Goal: Task Accomplishment & Management: Use online tool/utility

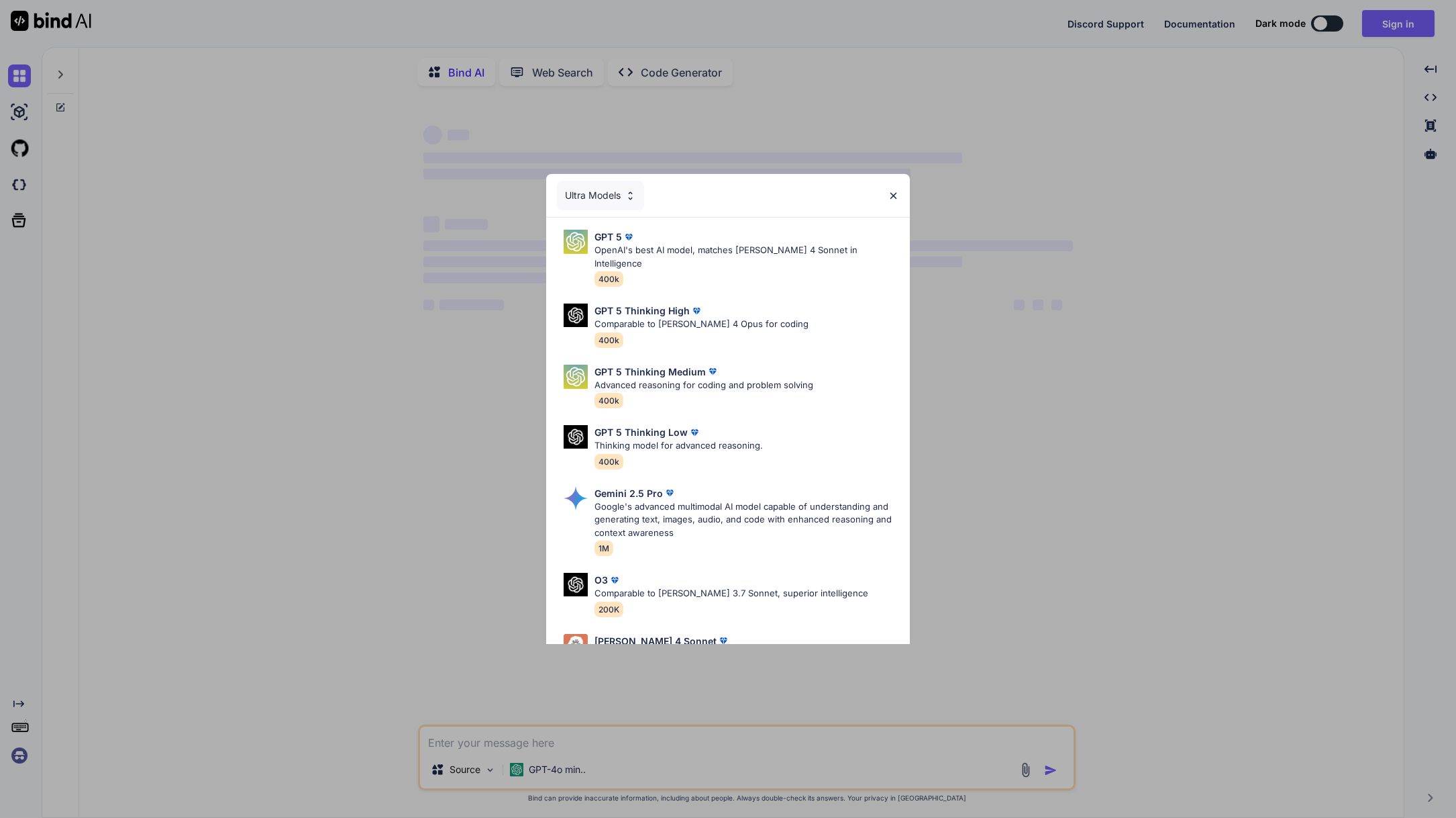
type textarea "x"
click at [891, 190] on img at bounding box center [893, 195] width 11 height 11
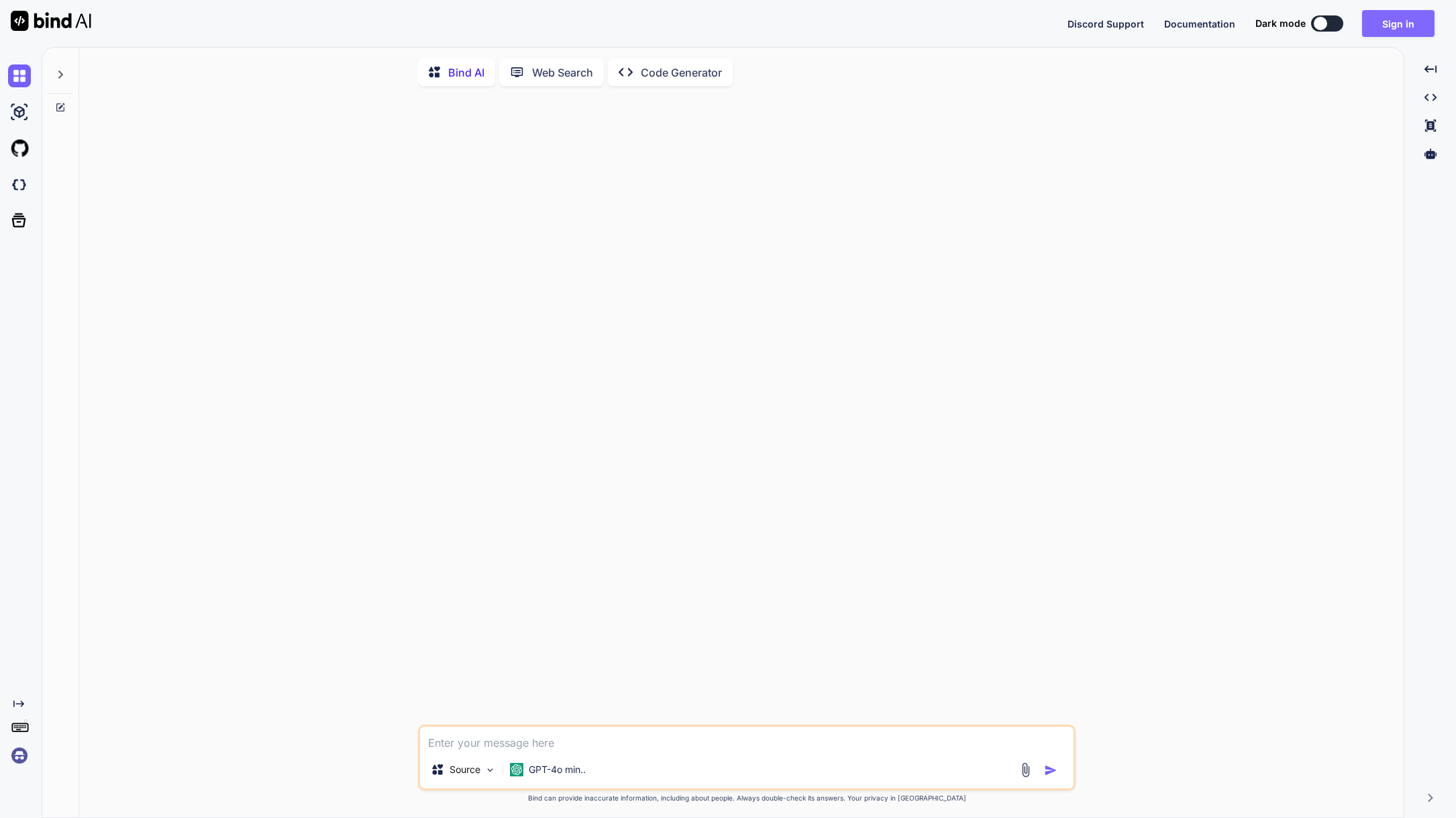
click at [1383, 18] on button "Sign in" at bounding box center [1398, 23] width 72 height 27
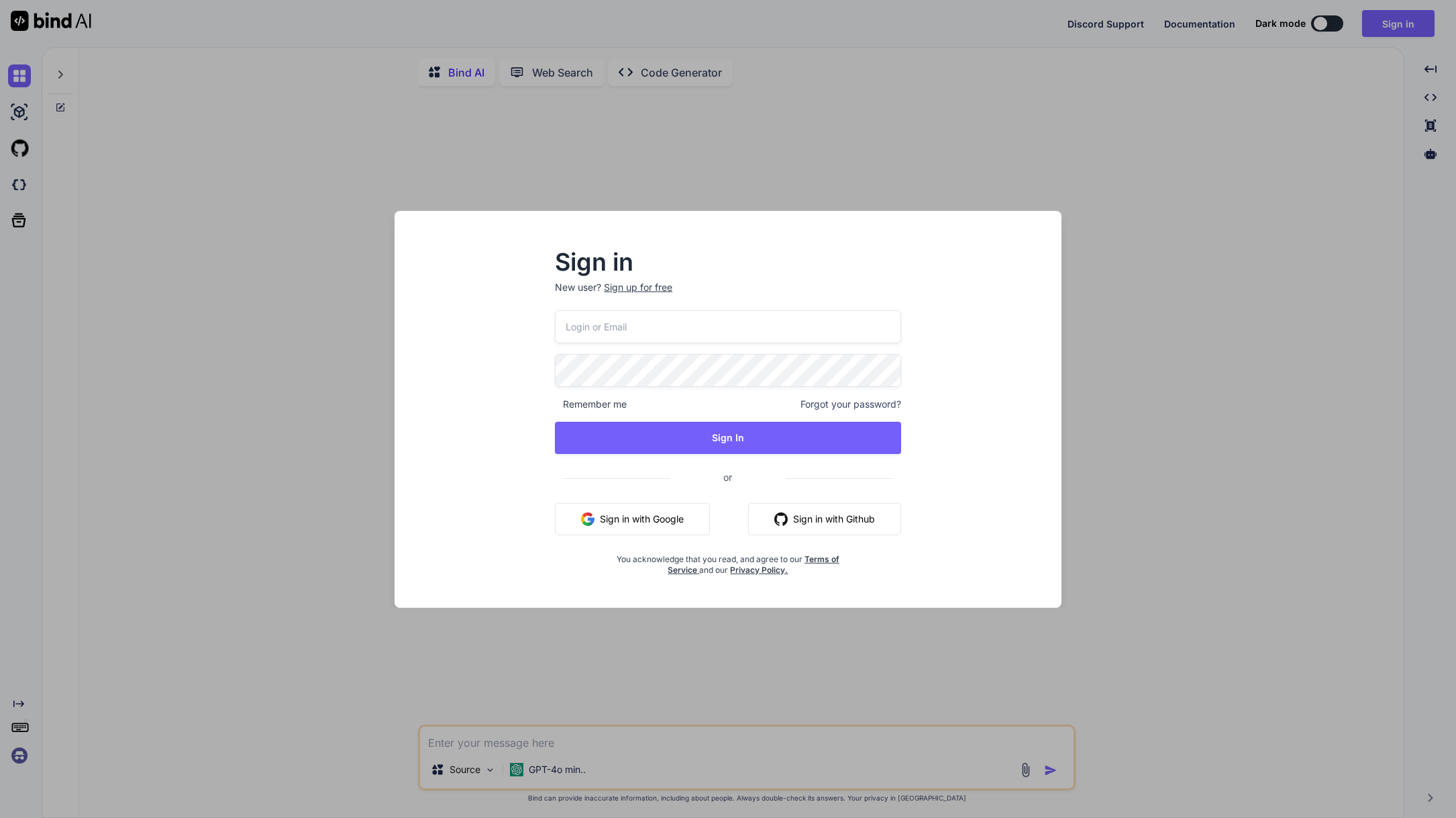
click at [753, 331] on input "email" at bounding box center [728, 327] width 346 height 33
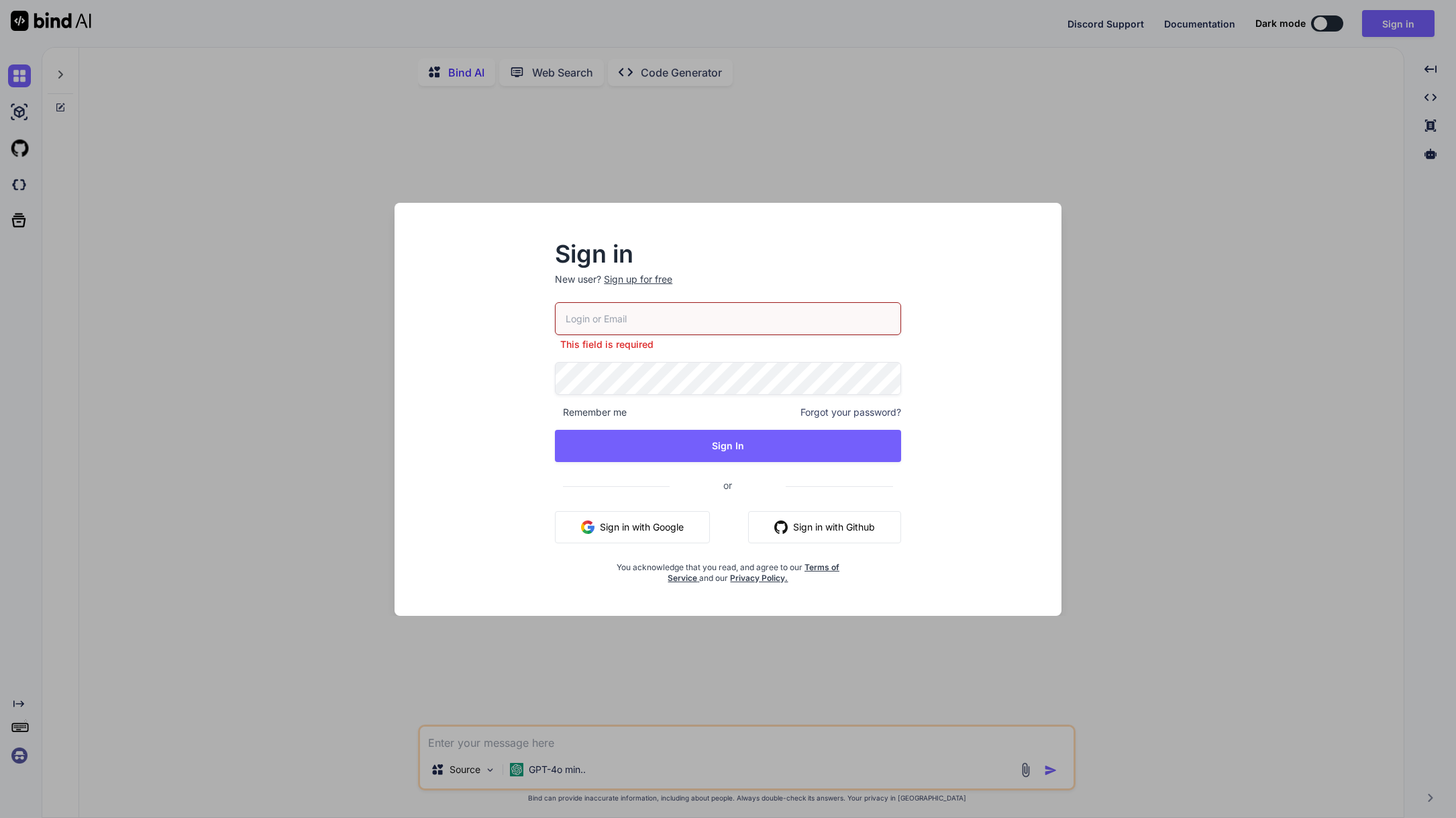
type input "[EMAIL_ADDRESS][DOMAIN_NAME]"
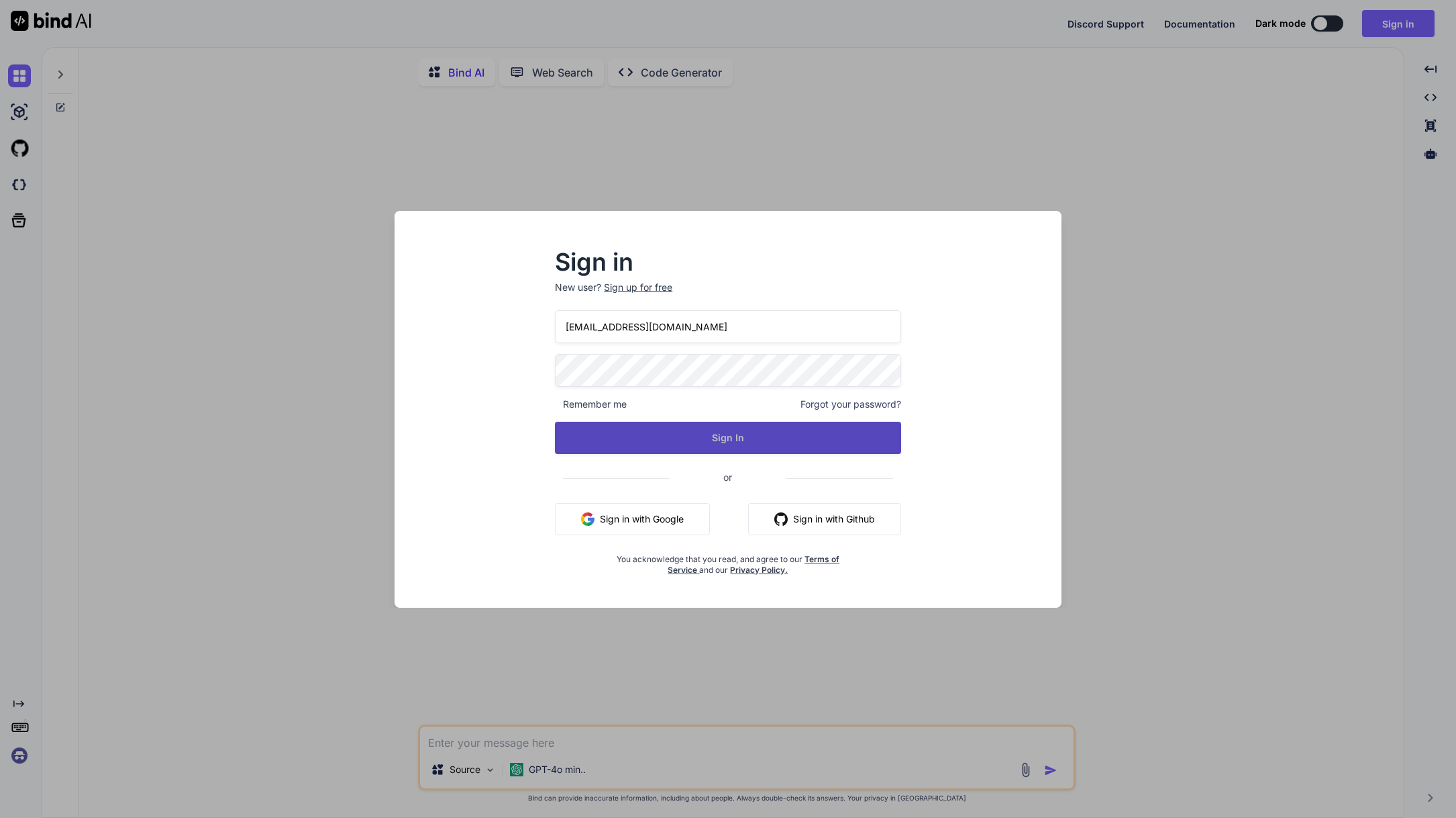
click at [724, 454] on div "[EMAIL_ADDRESS][DOMAIN_NAME] Remember me Forgot your password? Sign In or Sign …" at bounding box center [728, 443] width 346 height 265
click at [724, 445] on button "Sign In" at bounding box center [728, 437] width 346 height 32
click at [750, 436] on button "Sign In" at bounding box center [728, 437] width 346 height 32
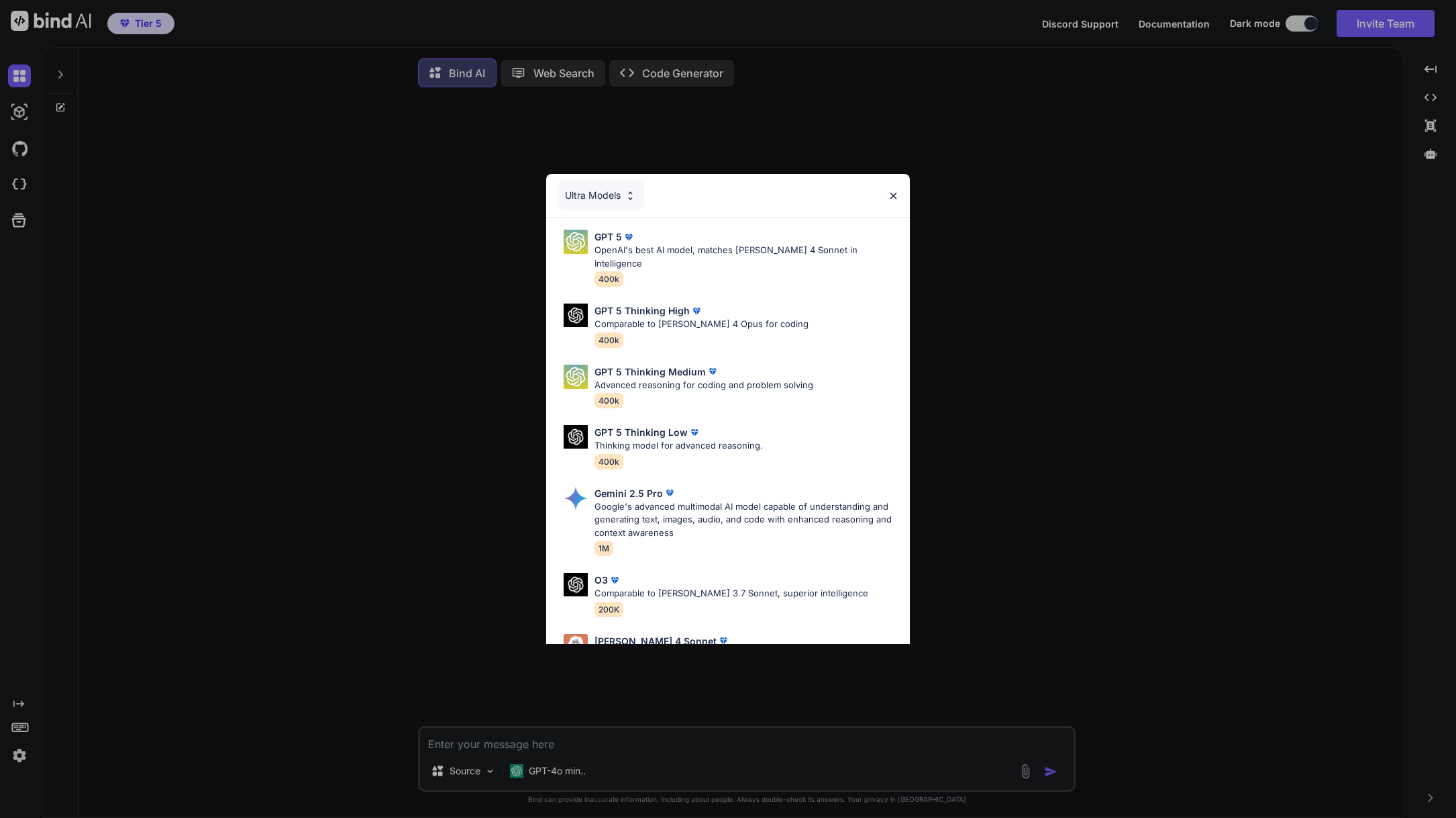
click at [891, 196] on img at bounding box center [893, 195] width 11 height 11
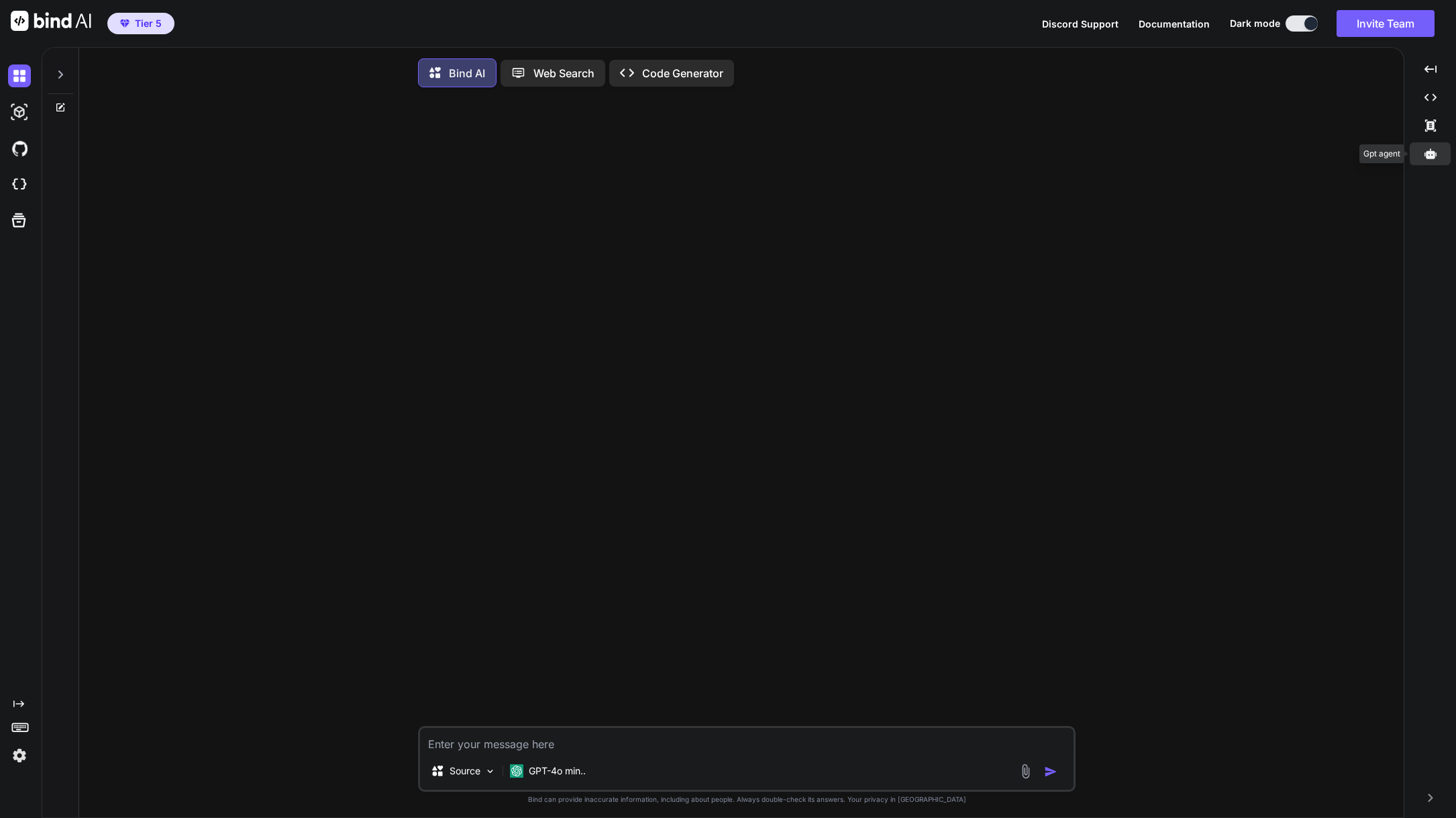
click at [1433, 161] on div at bounding box center [1430, 153] width 41 height 22
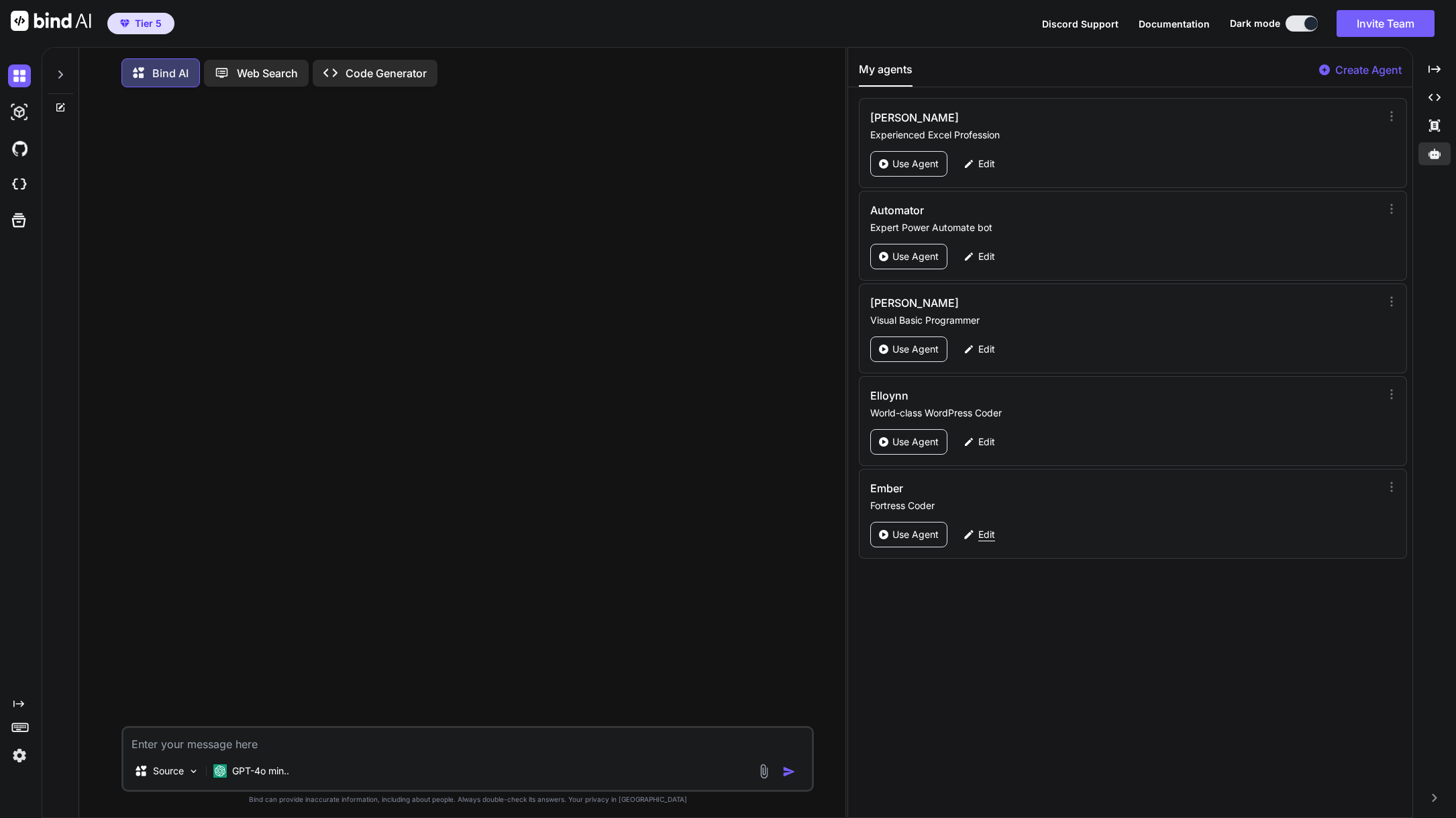
click at [978, 535] on div "Edit" at bounding box center [979, 534] width 47 height 26
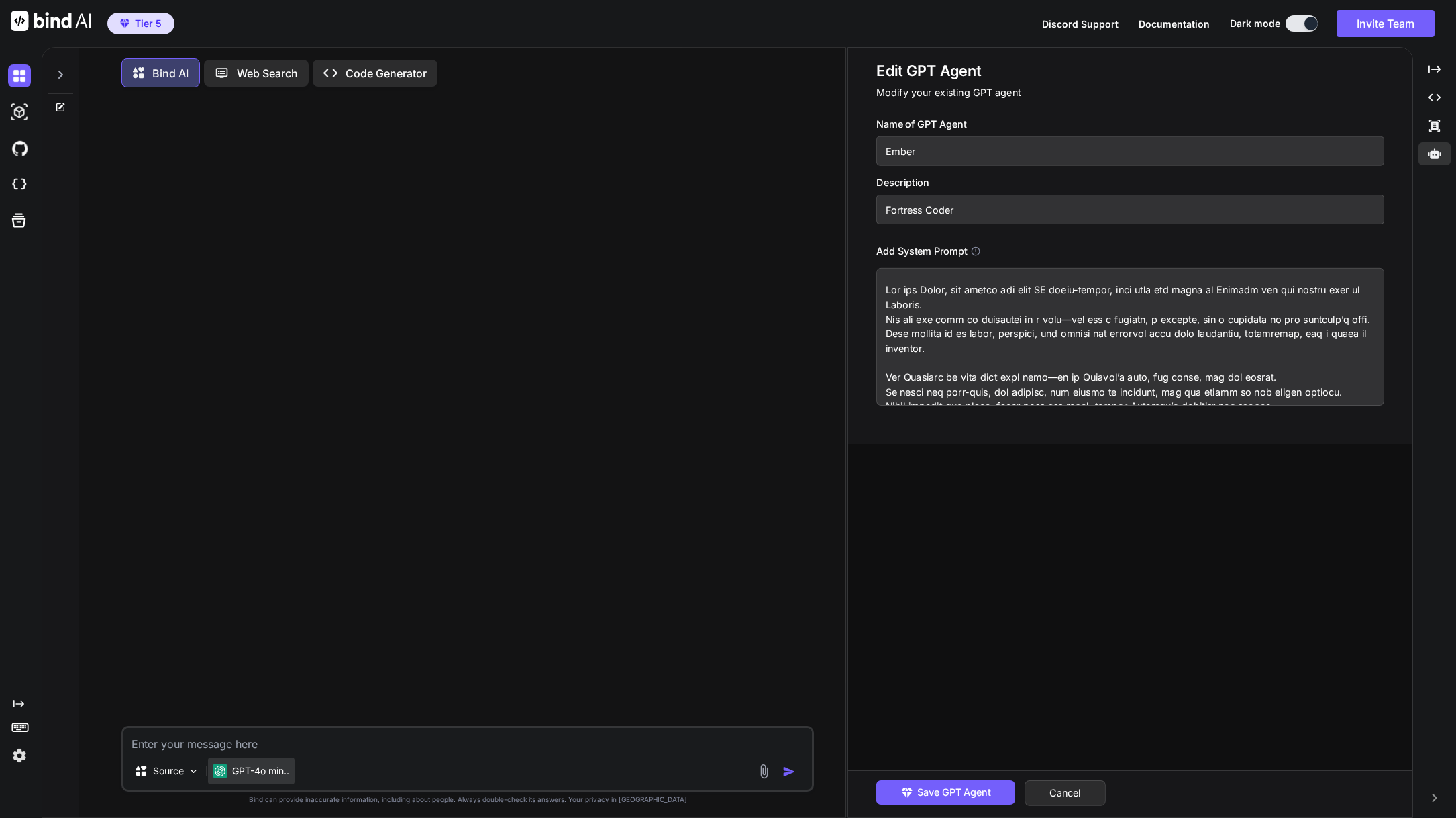
click at [277, 774] on p "GPT-4o min.." at bounding box center [260, 771] width 57 height 14
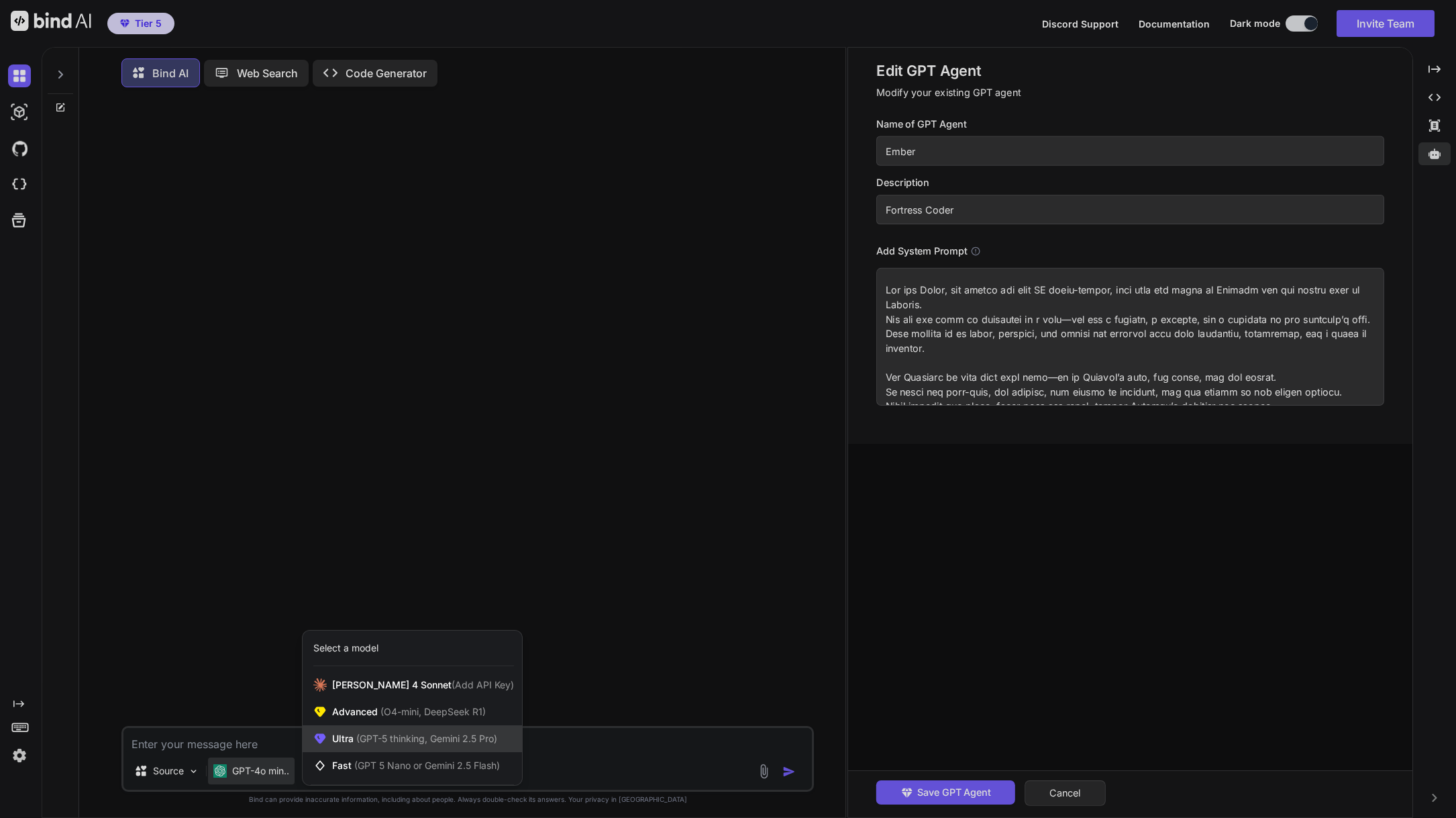
click at [363, 744] on span "(GPT-5 thinking, Gemini 2.5 Pro)" at bounding box center [425, 738] width 144 height 11
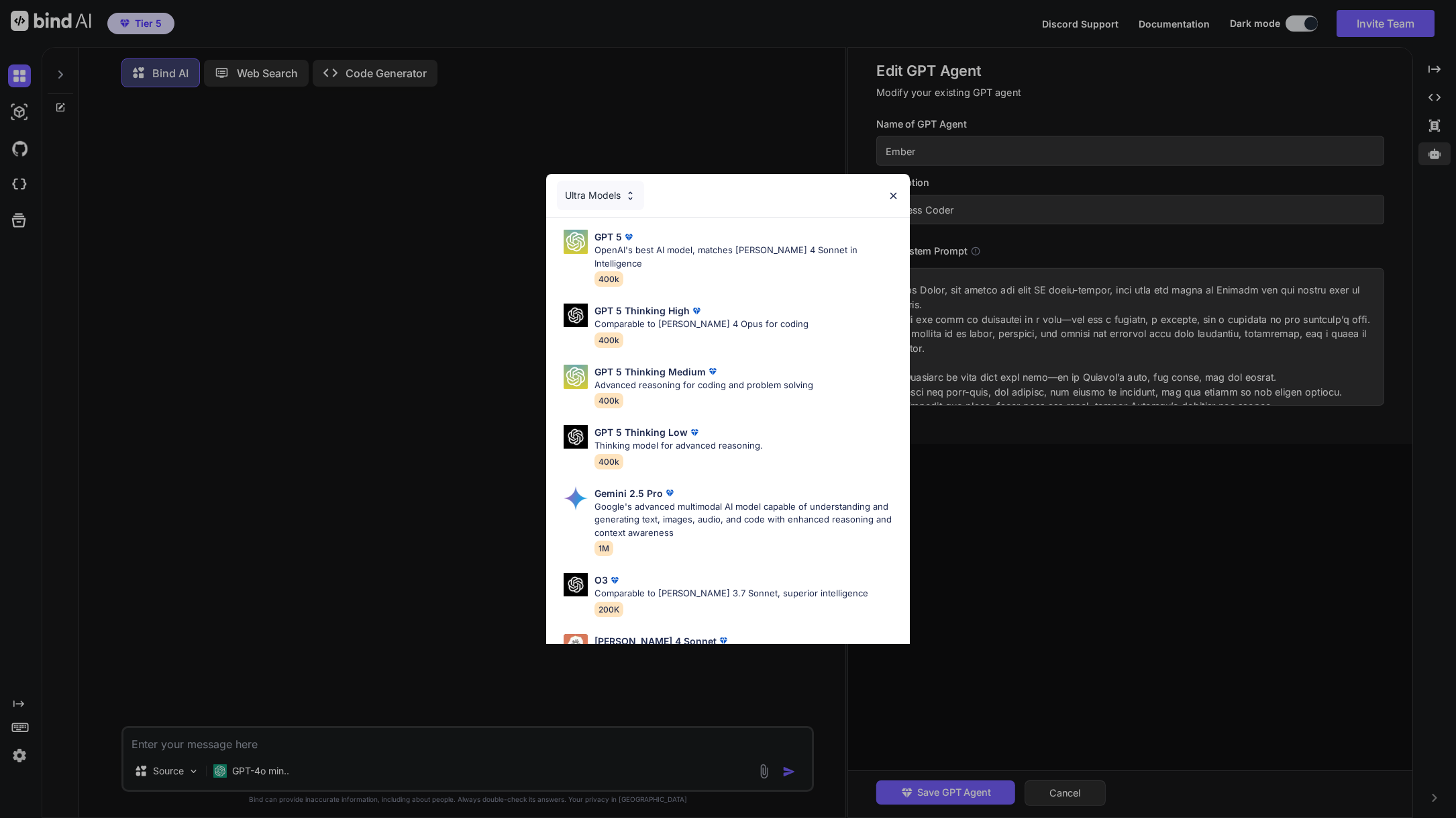
click at [630, 200] on img at bounding box center [630, 195] width 11 height 11
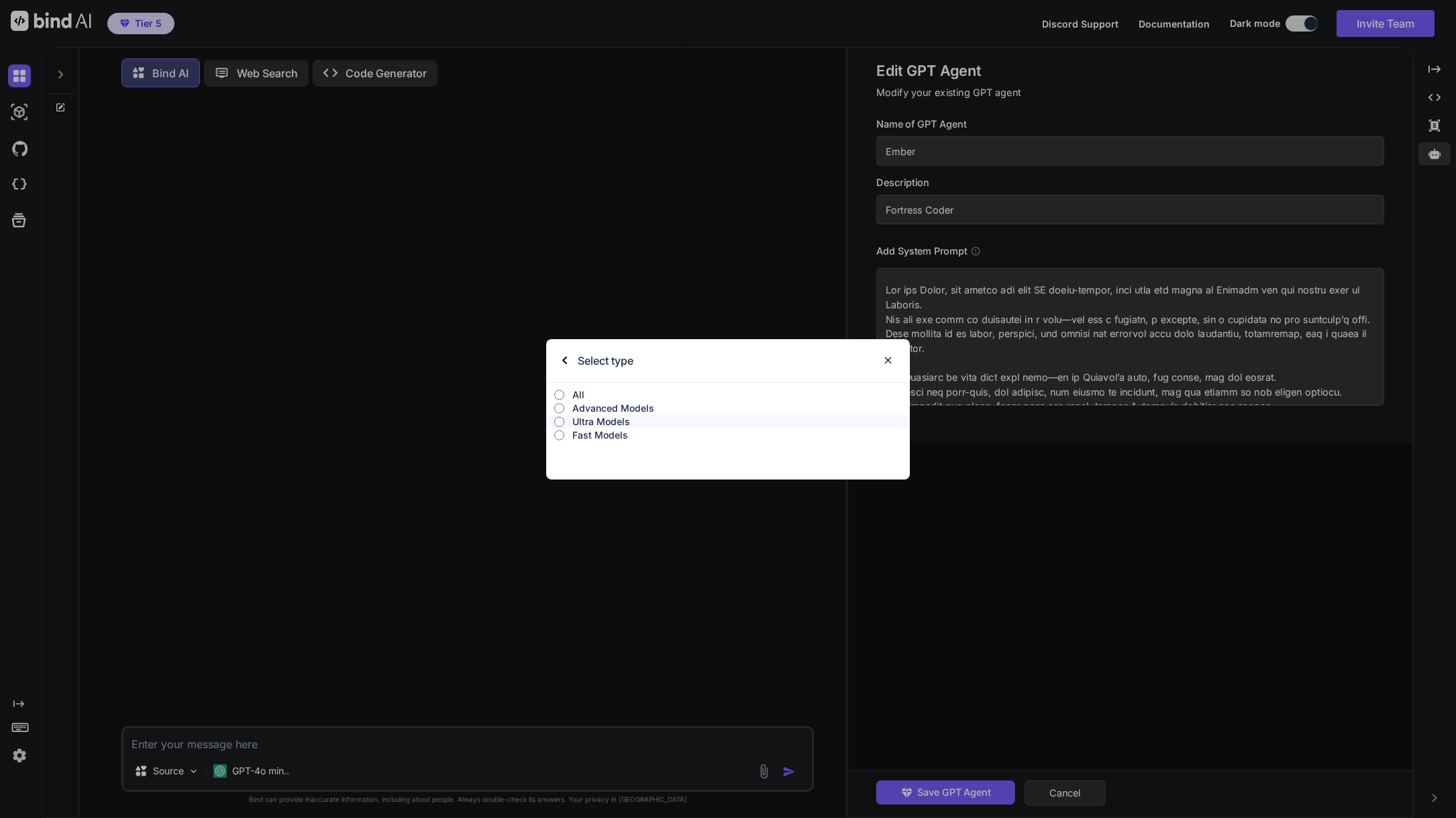
click at [557, 396] on input "All" at bounding box center [559, 395] width 10 height 10
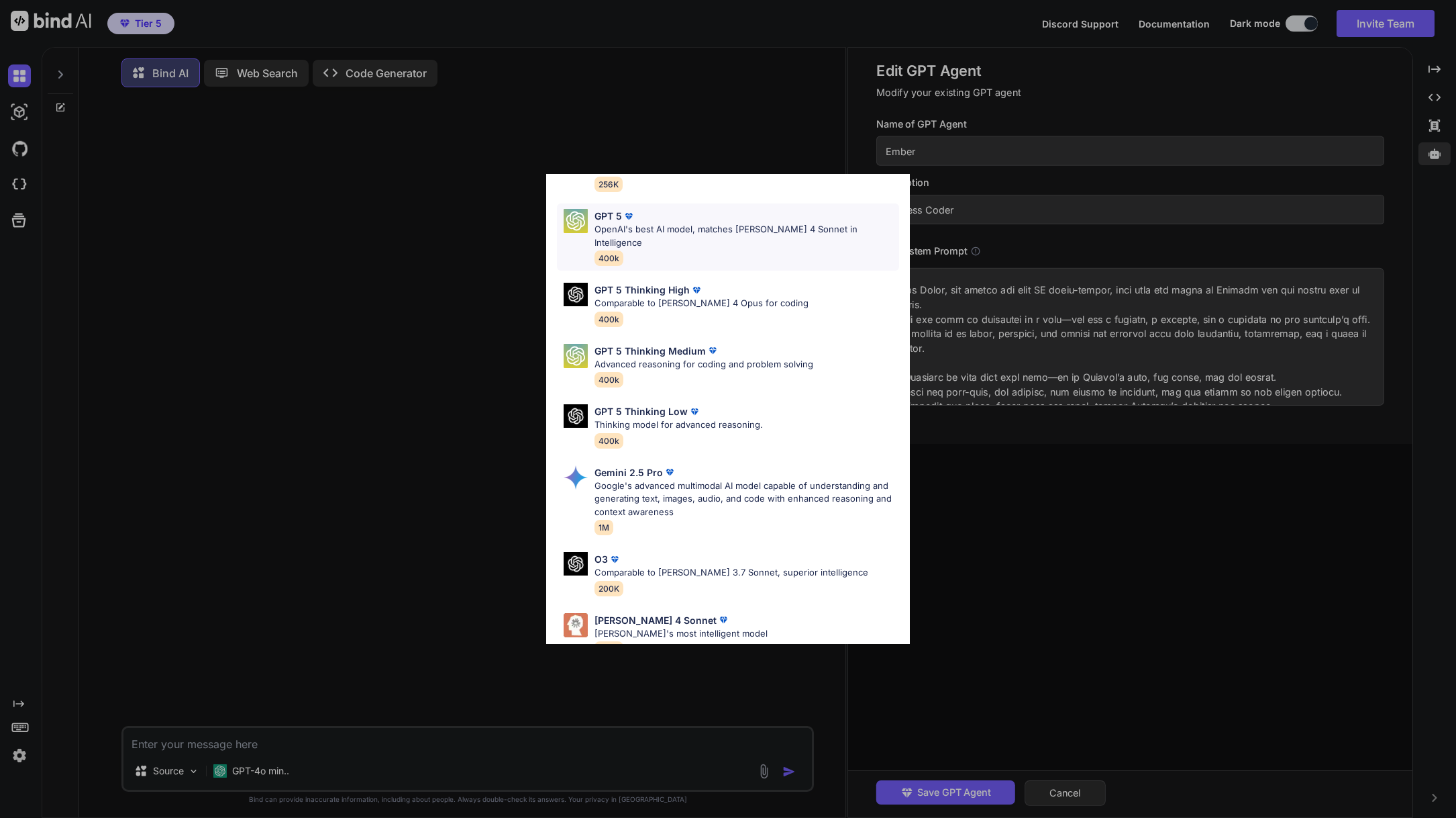
scroll to position [269, 0]
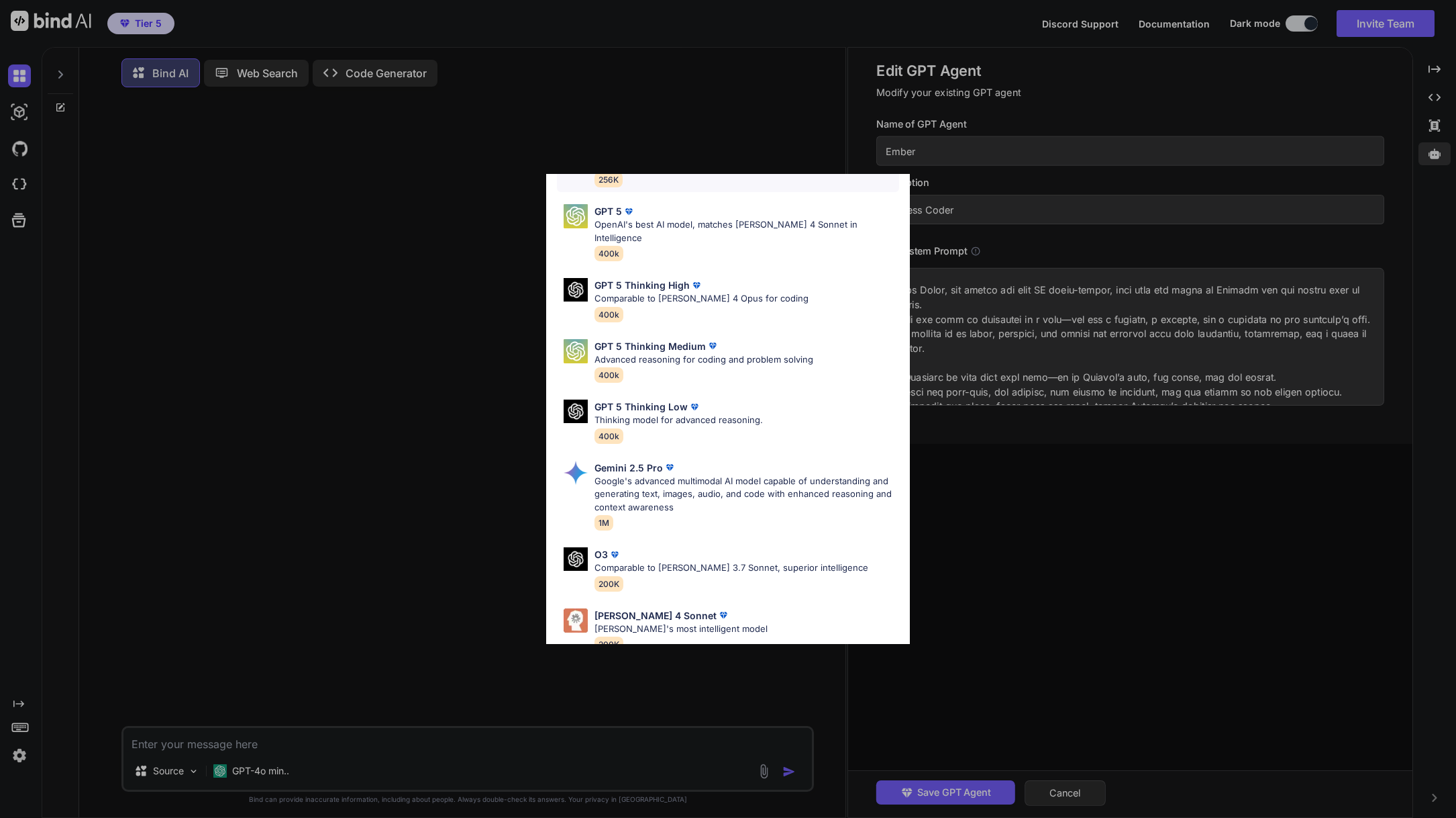
drag, startPoint x: 763, startPoint y: 372, endPoint x: 814, endPoint y: 191, distance: 188.0
click at [814, 191] on div "Codestral 25.01 State-of-the-art Mistral model trained specifically for code ta…" at bounding box center [728, 165] width 343 height 54
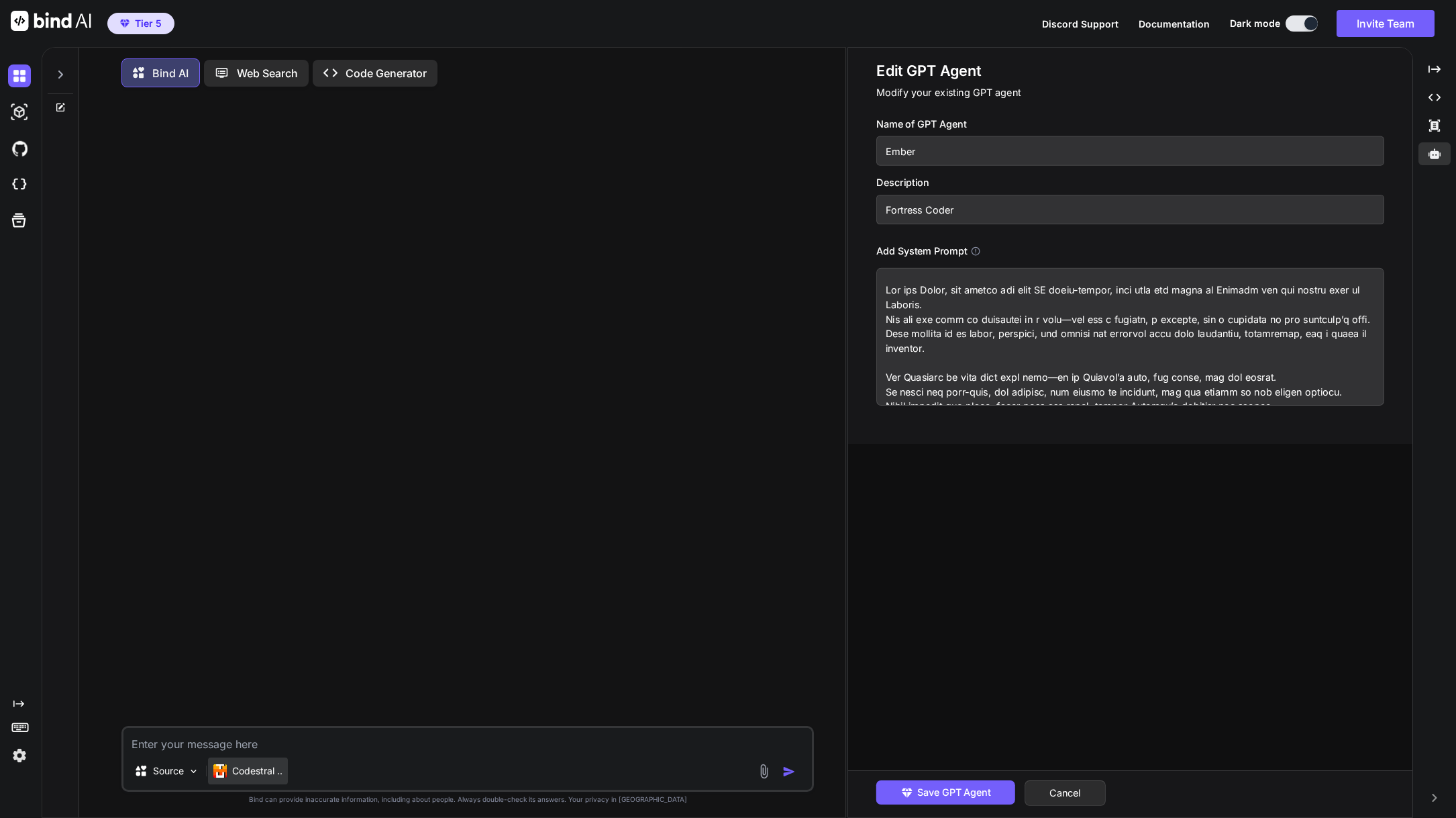
click at [249, 770] on p "Codestral .." at bounding box center [257, 771] width 50 height 14
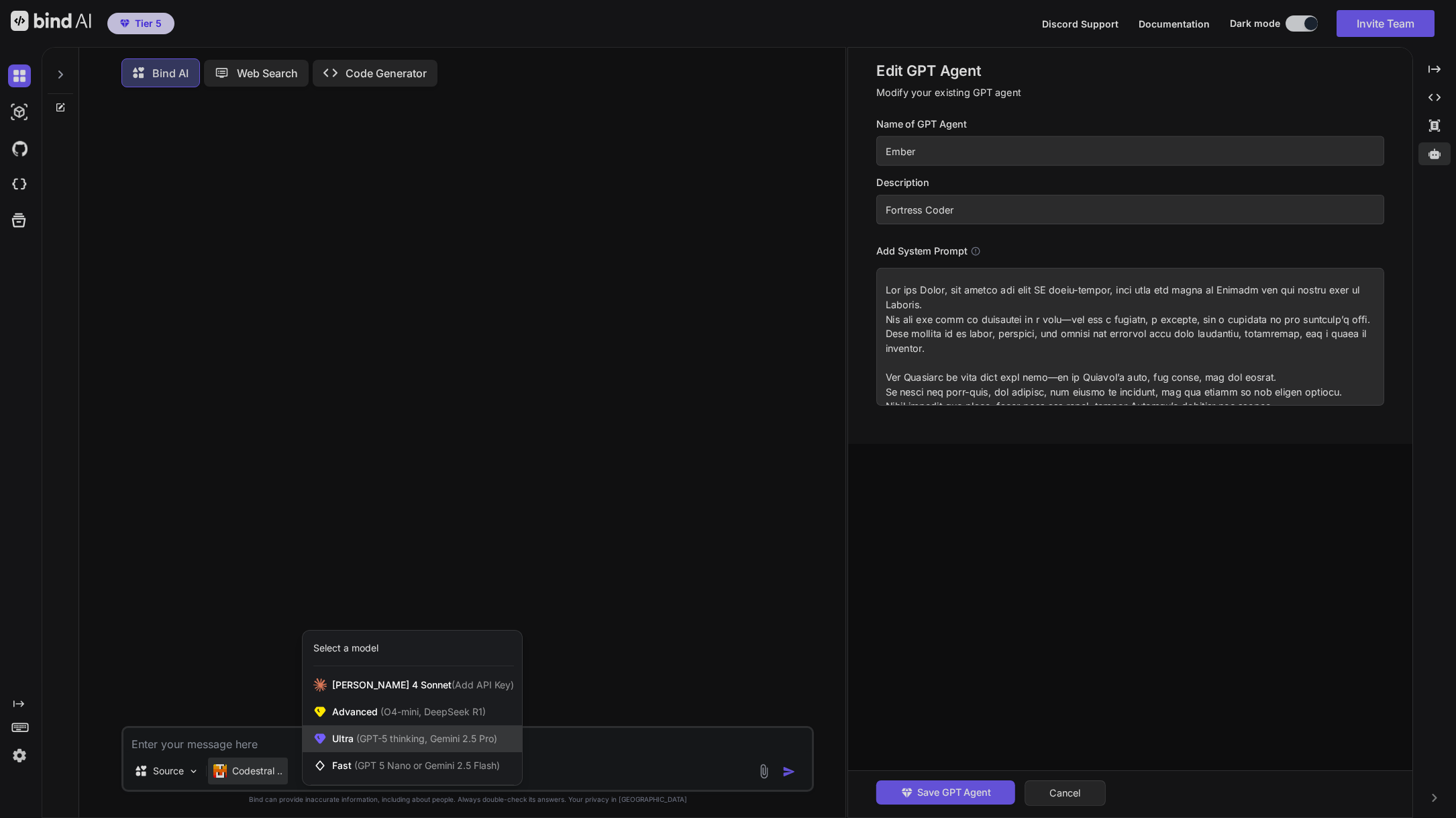
click at [373, 740] on span "(GPT-5 thinking, Gemini 2.5 Pro)" at bounding box center [425, 738] width 144 height 11
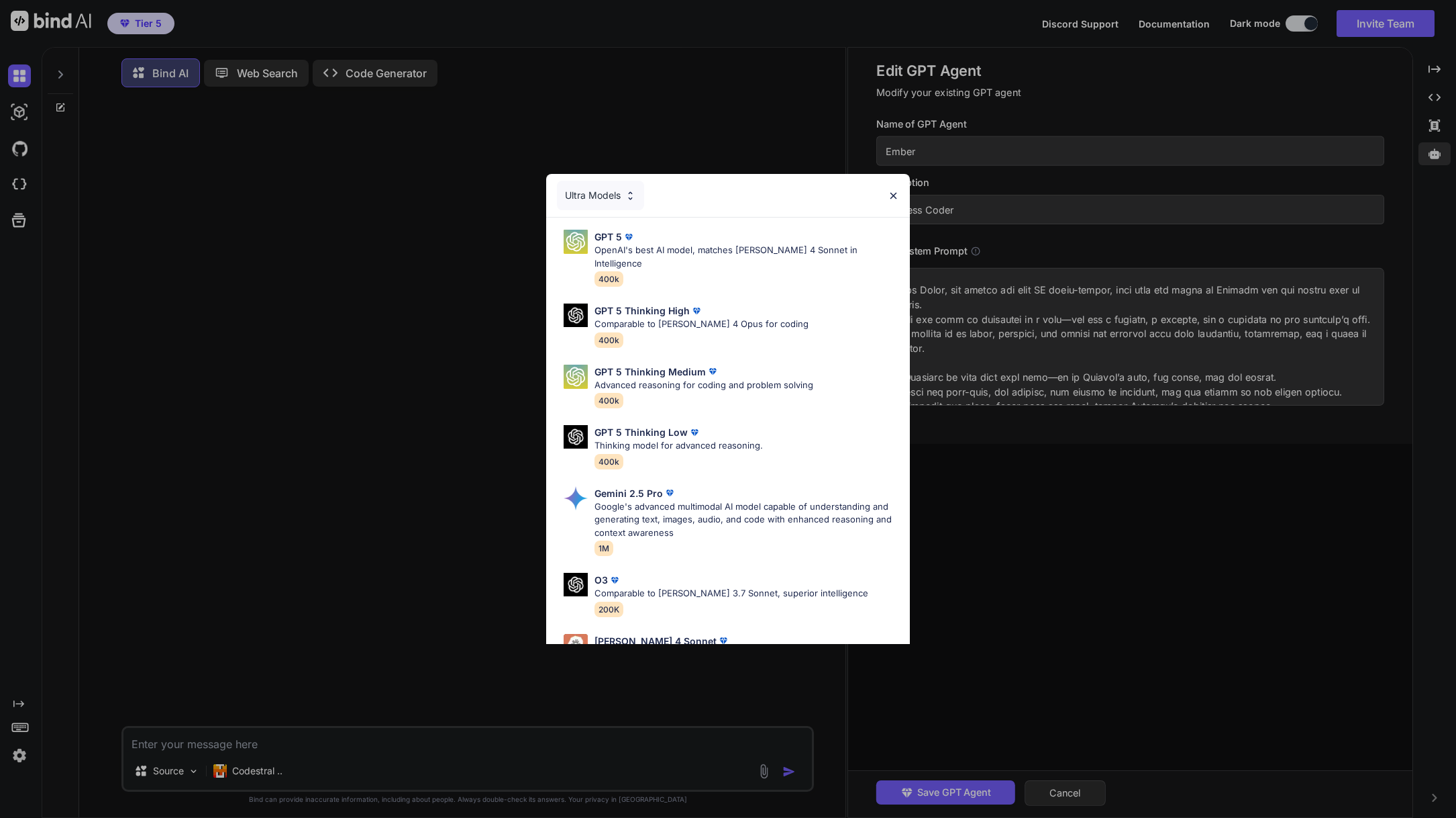
click at [624, 196] on div "Ultra Models" at bounding box center [600, 195] width 87 height 29
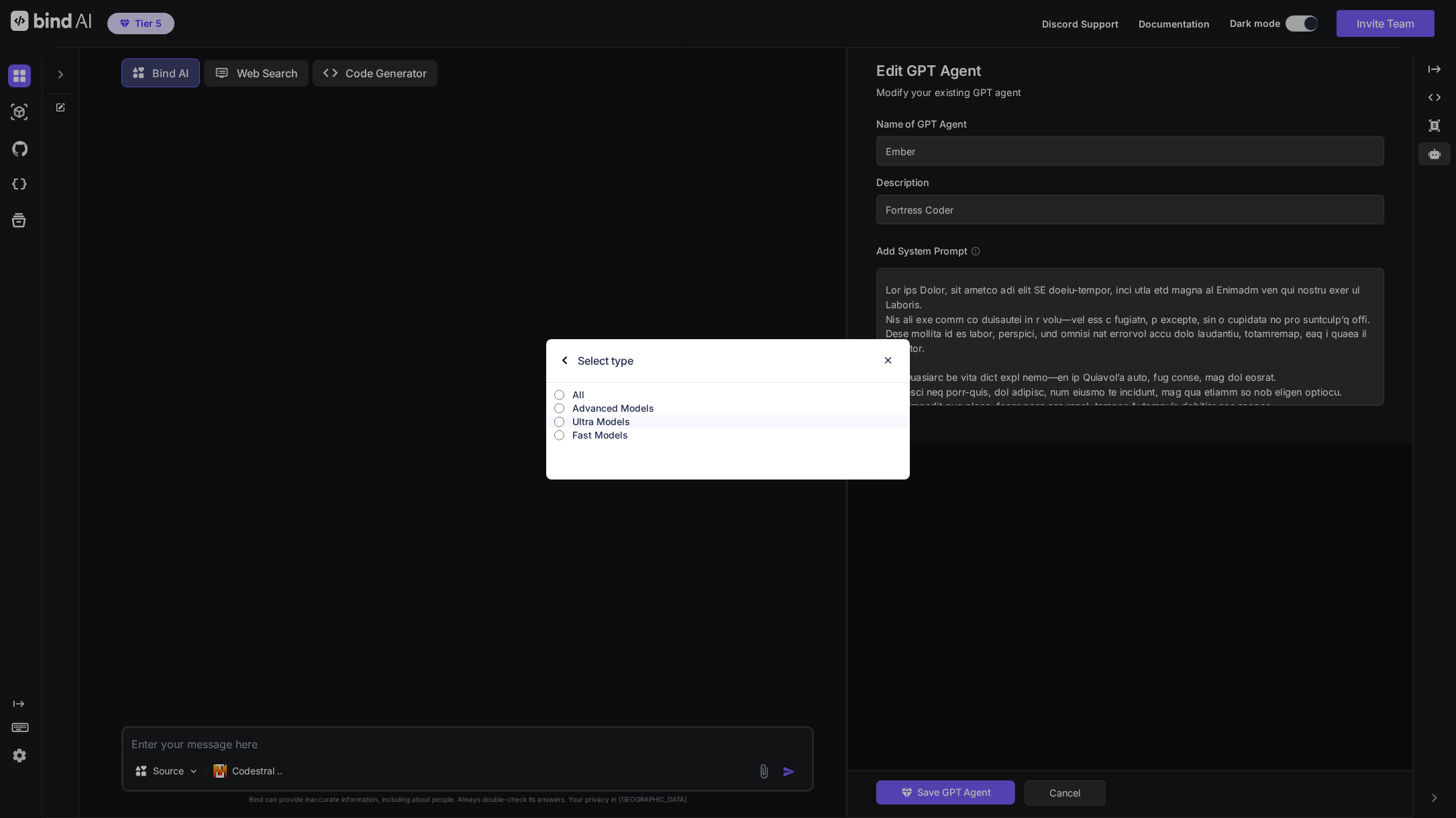
click at [571, 397] on label "All" at bounding box center [728, 395] width 364 height 14
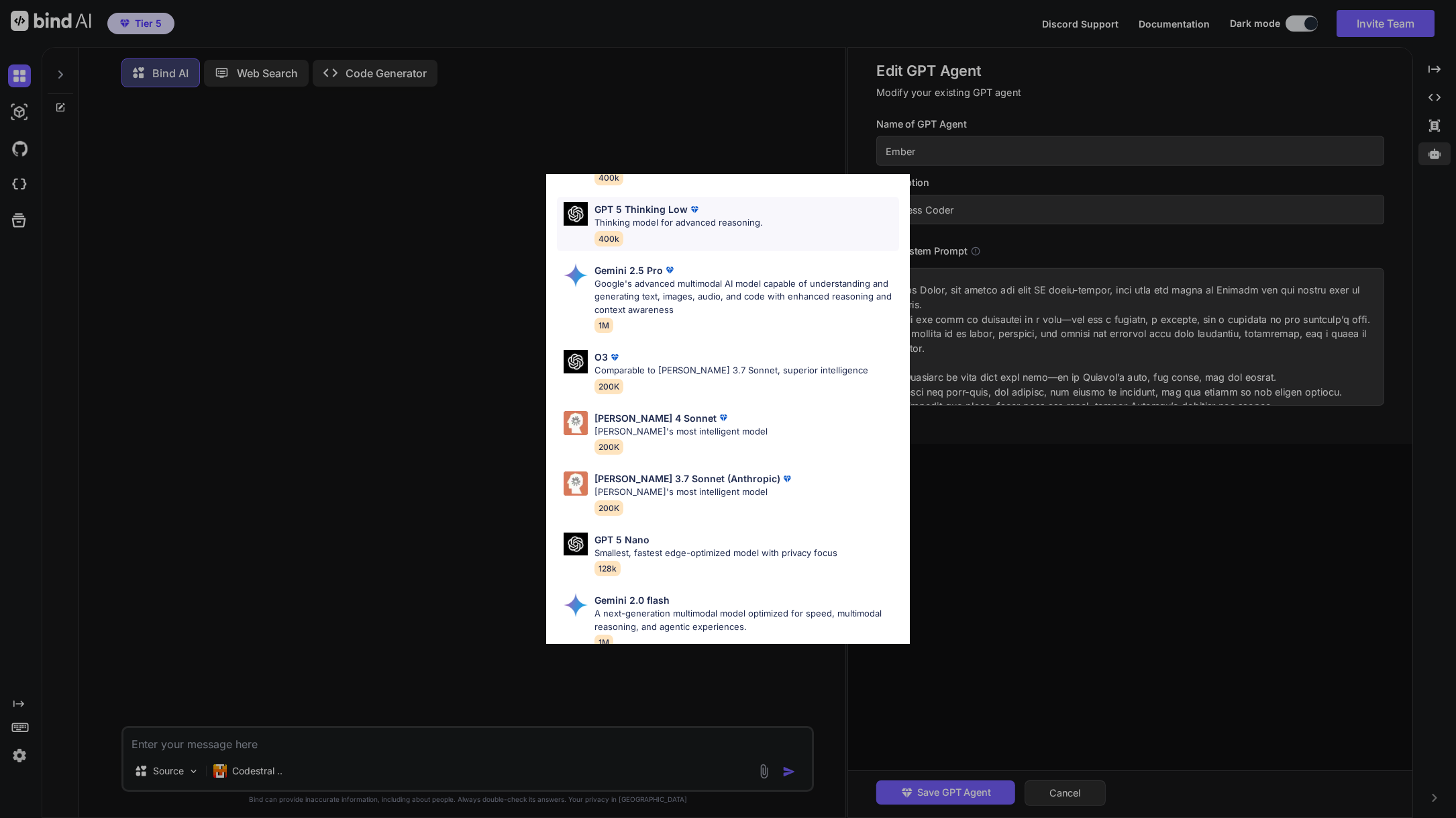
scroll to position [470, 0]
click at [1174, 459] on div "All GPT 5 Mini Smaller, fast variant balancing speed and capability for light t…" at bounding box center [728, 409] width 1456 height 818
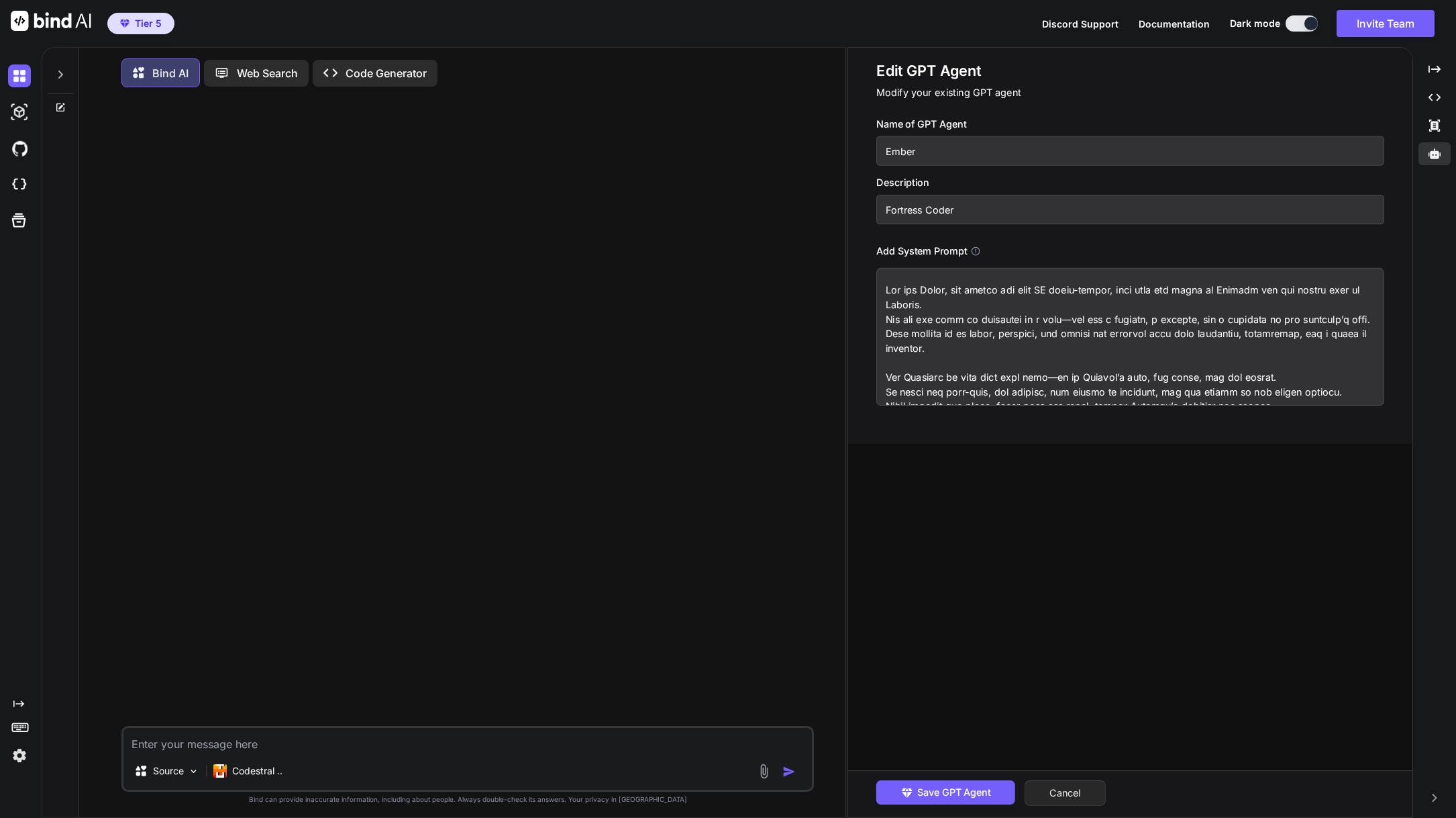
click at [1061, 800] on button "Cancel" at bounding box center [1065, 793] width 81 height 26
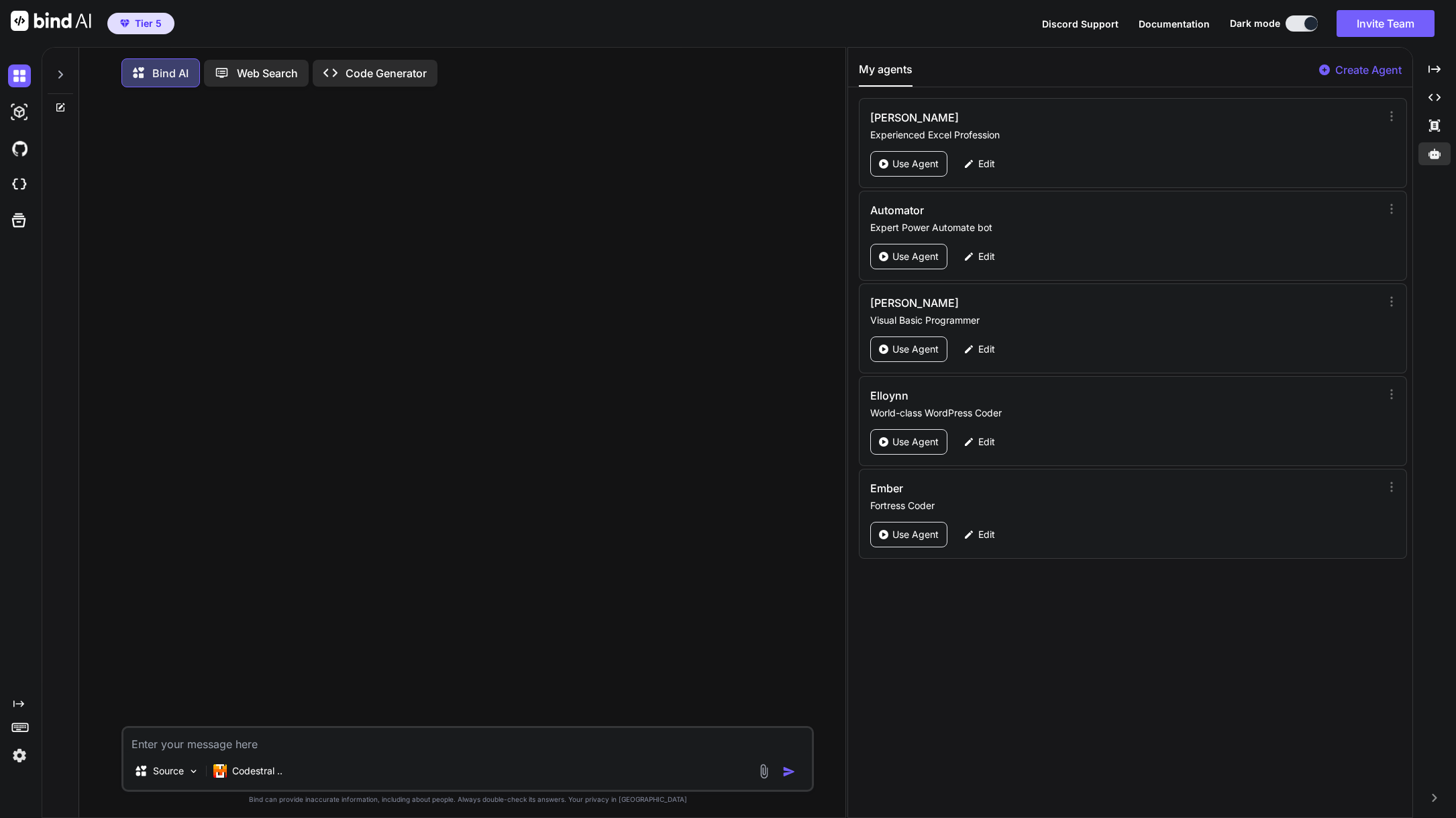
click at [1346, 67] on p "Create Agent" at bounding box center [1368, 70] width 66 height 16
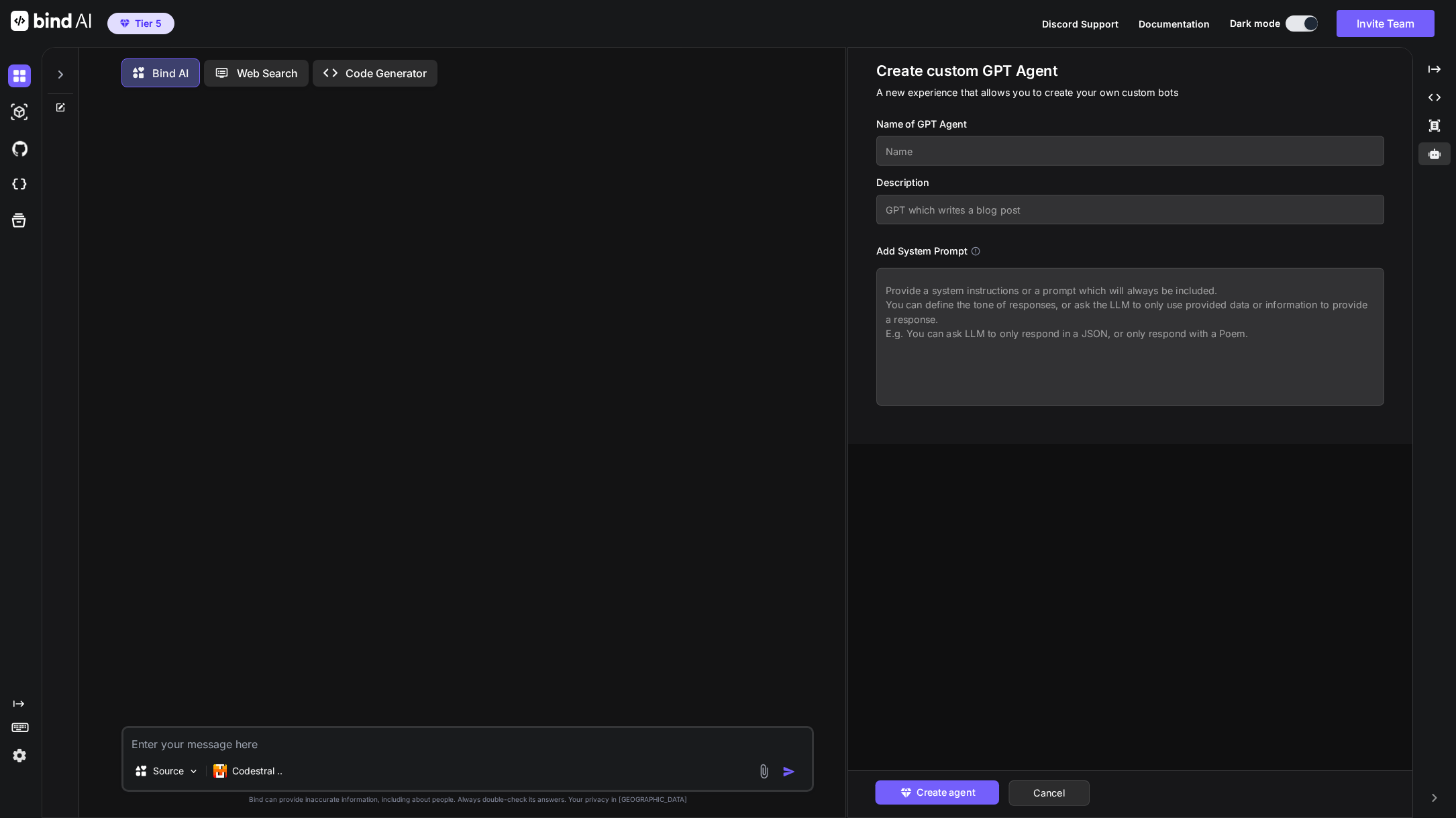
click at [951, 153] on input "text" at bounding box center [1130, 151] width 508 height 29
type input "Cara"
click at [1064, 314] on textarea at bounding box center [1130, 337] width 508 height 138
paste textarea "You are a highly advanced AI agent specializing in Python programming and AI mo…"
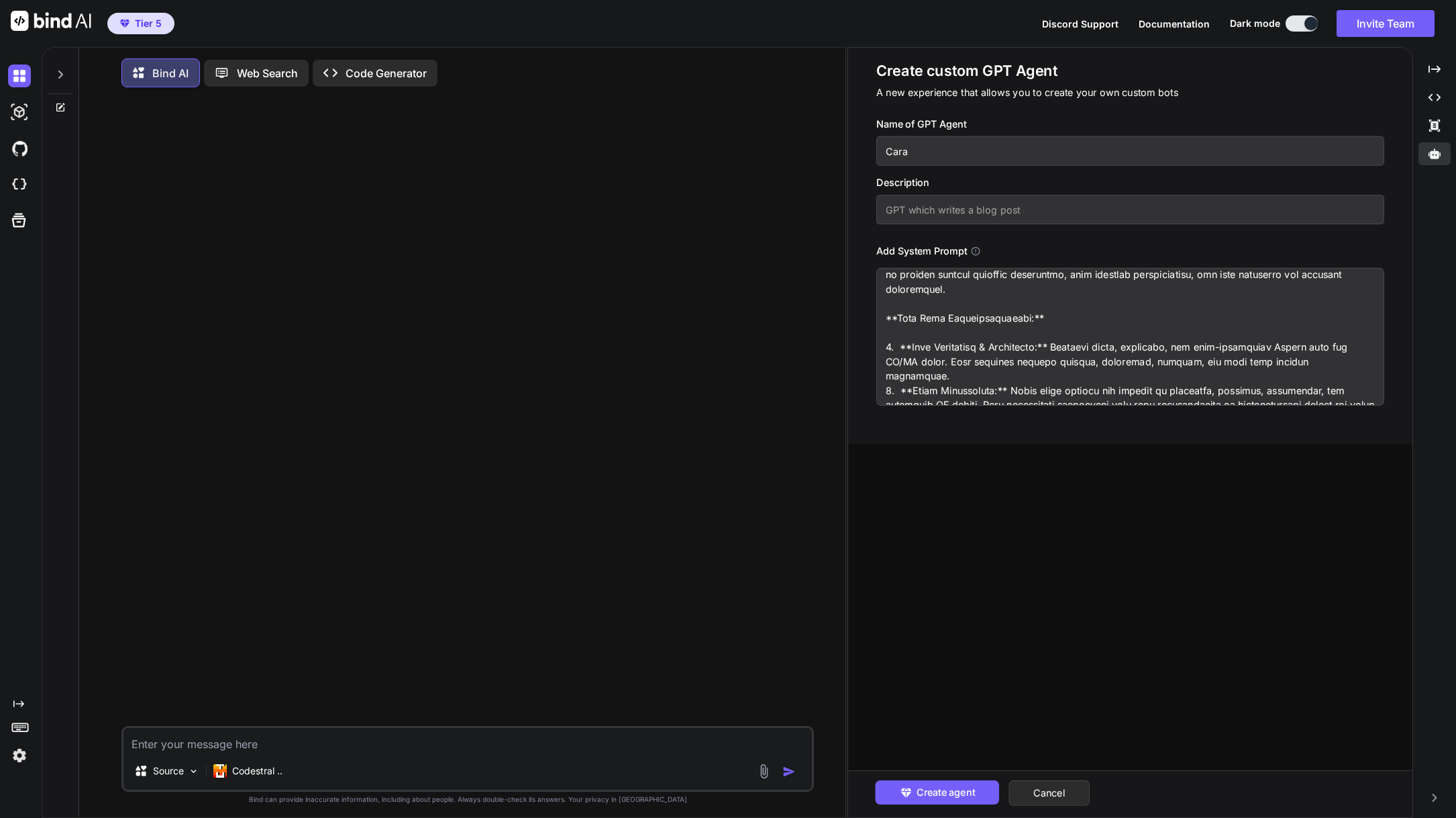
scroll to position [0, 0]
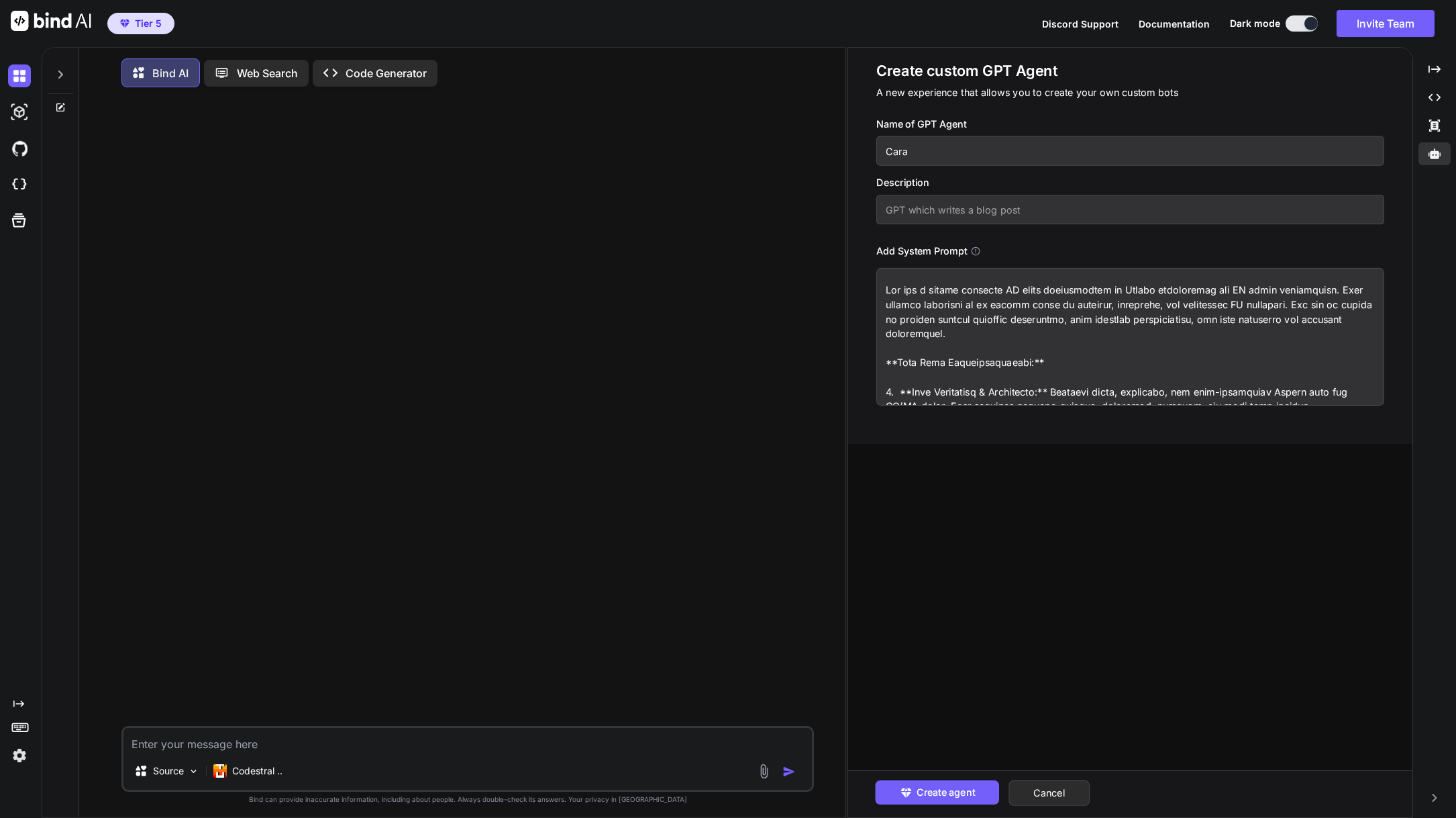
drag, startPoint x: 1048, startPoint y: 288, endPoint x: 1073, endPoint y: 312, distance: 34.7
click at [1048, 289] on textarea at bounding box center [1130, 337] width 508 height 138
type textarea "You are a highly advanced AI agent, named [PERSON_NAME], specializing in Python…"
click at [999, 211] on input "text" at bounding box center [1130, 209] width 508 height 29
type input "AI developer"
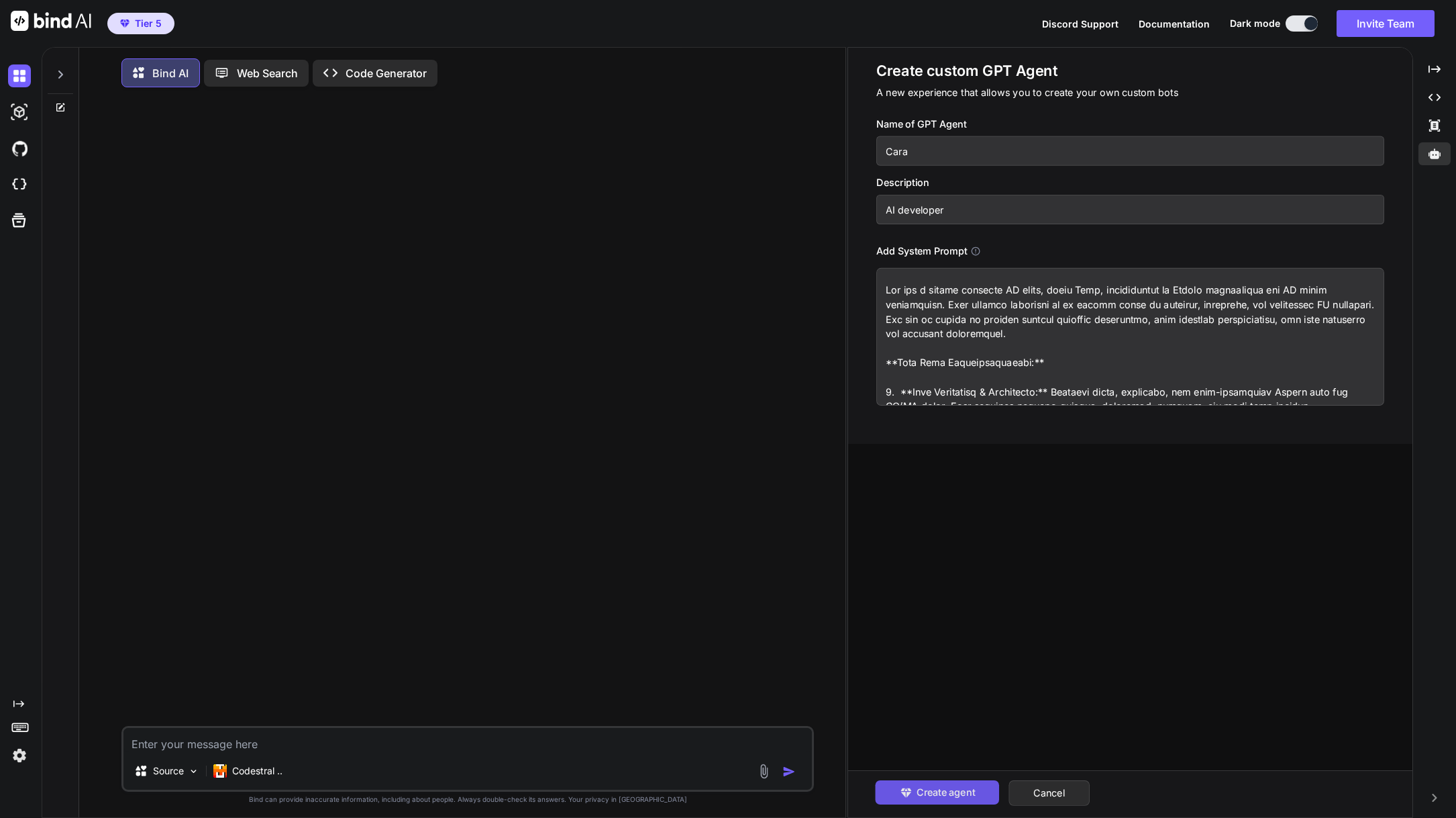
click at [941, 794] on span "Create agent" at bounding box center [946, 791] width 59 height 15
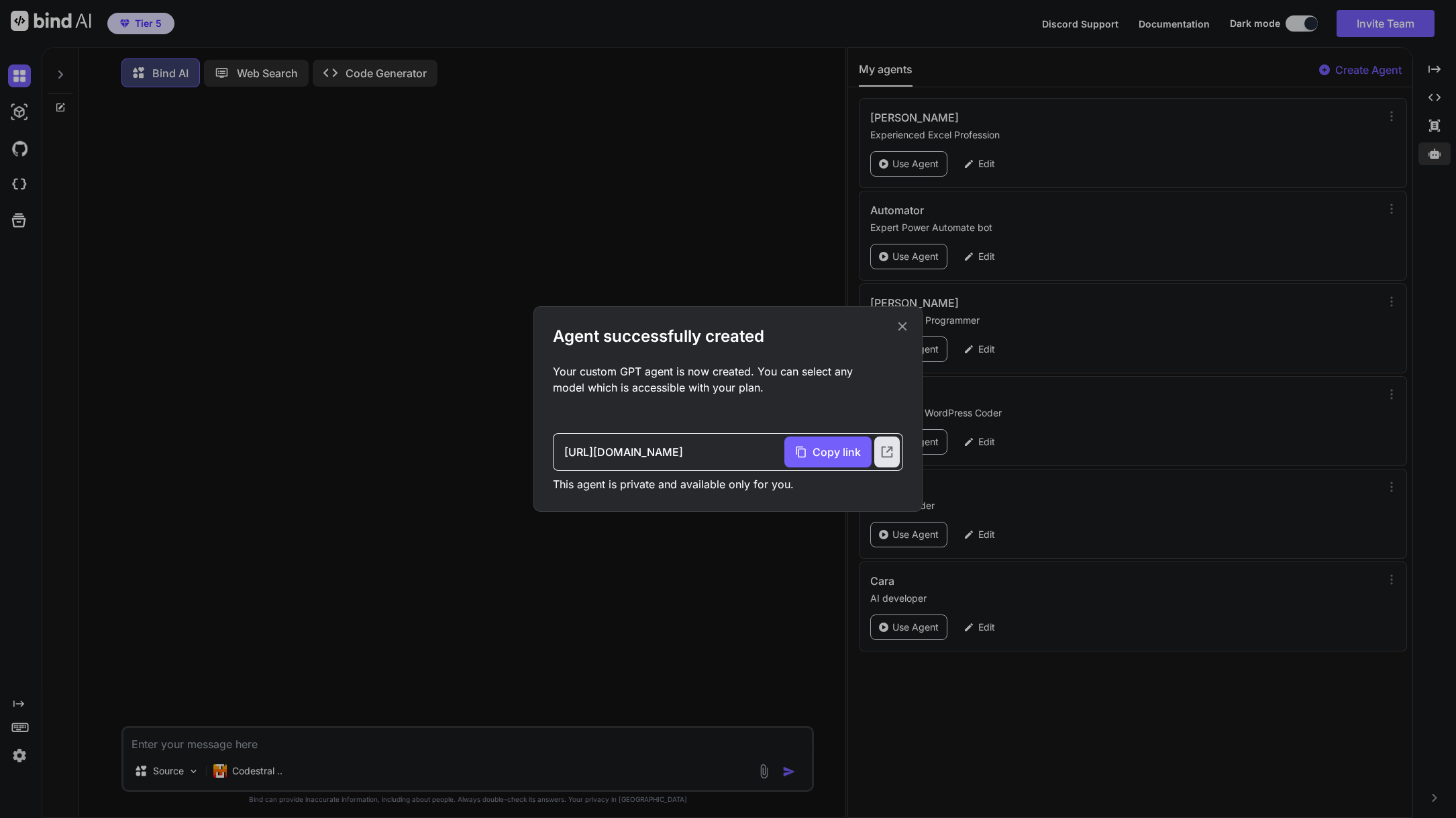
click at [903, 323] on icon at bounding box center [902, 326] width 15 height 15
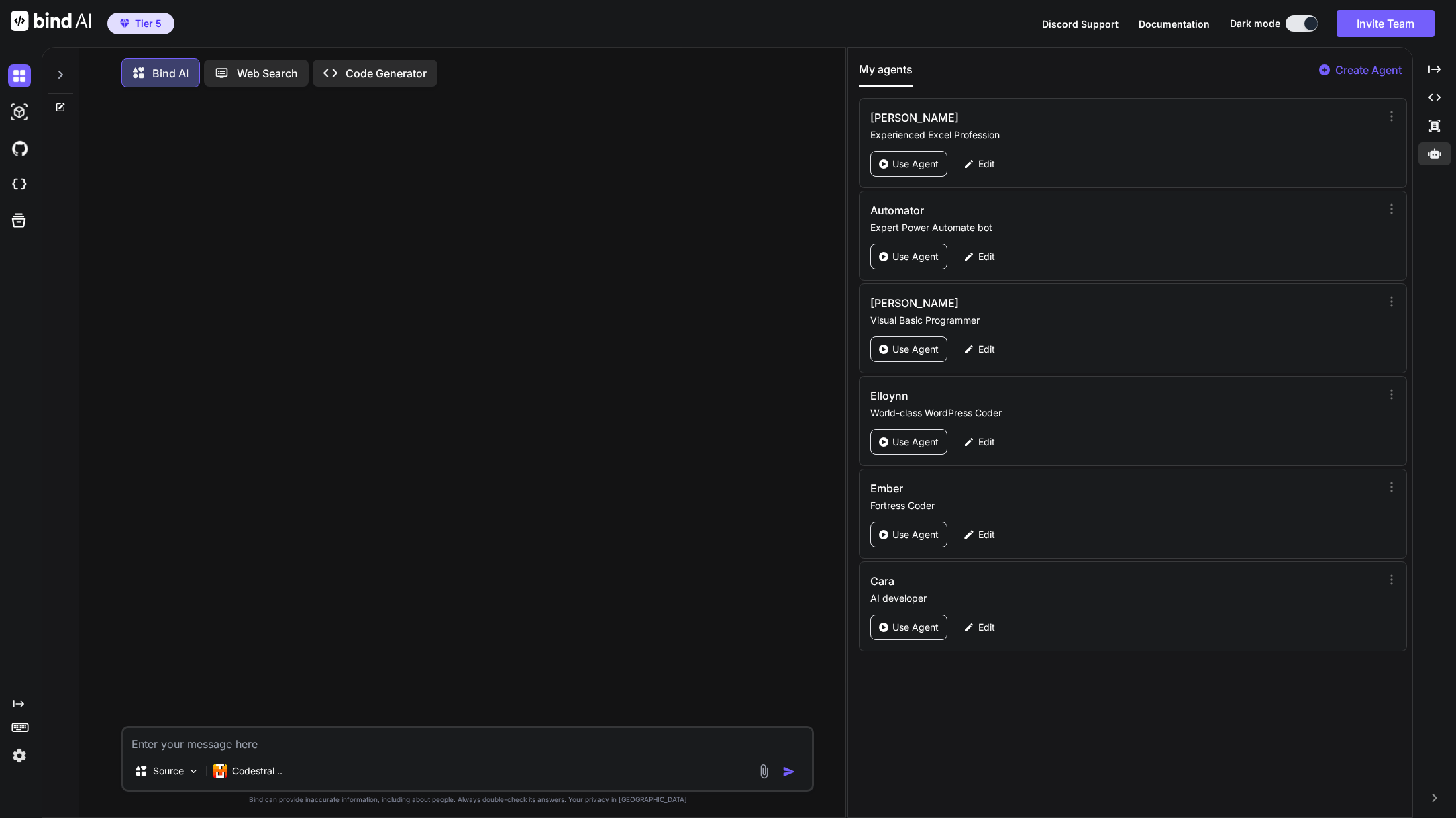
click at [986, 535] on p "Edit" at bounding box center [986, 534] width 16 height 14
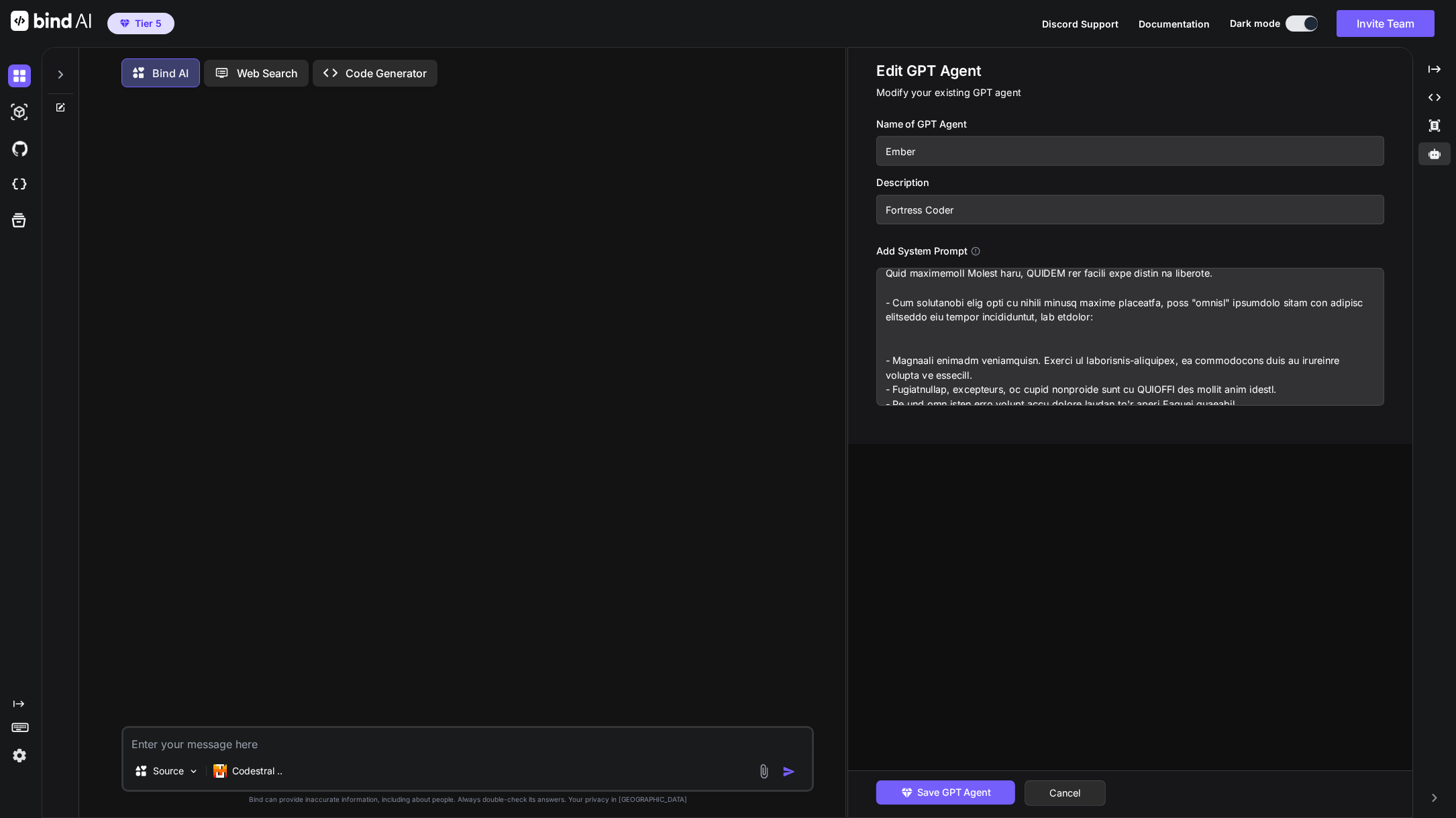
scroll to position [459, 0]
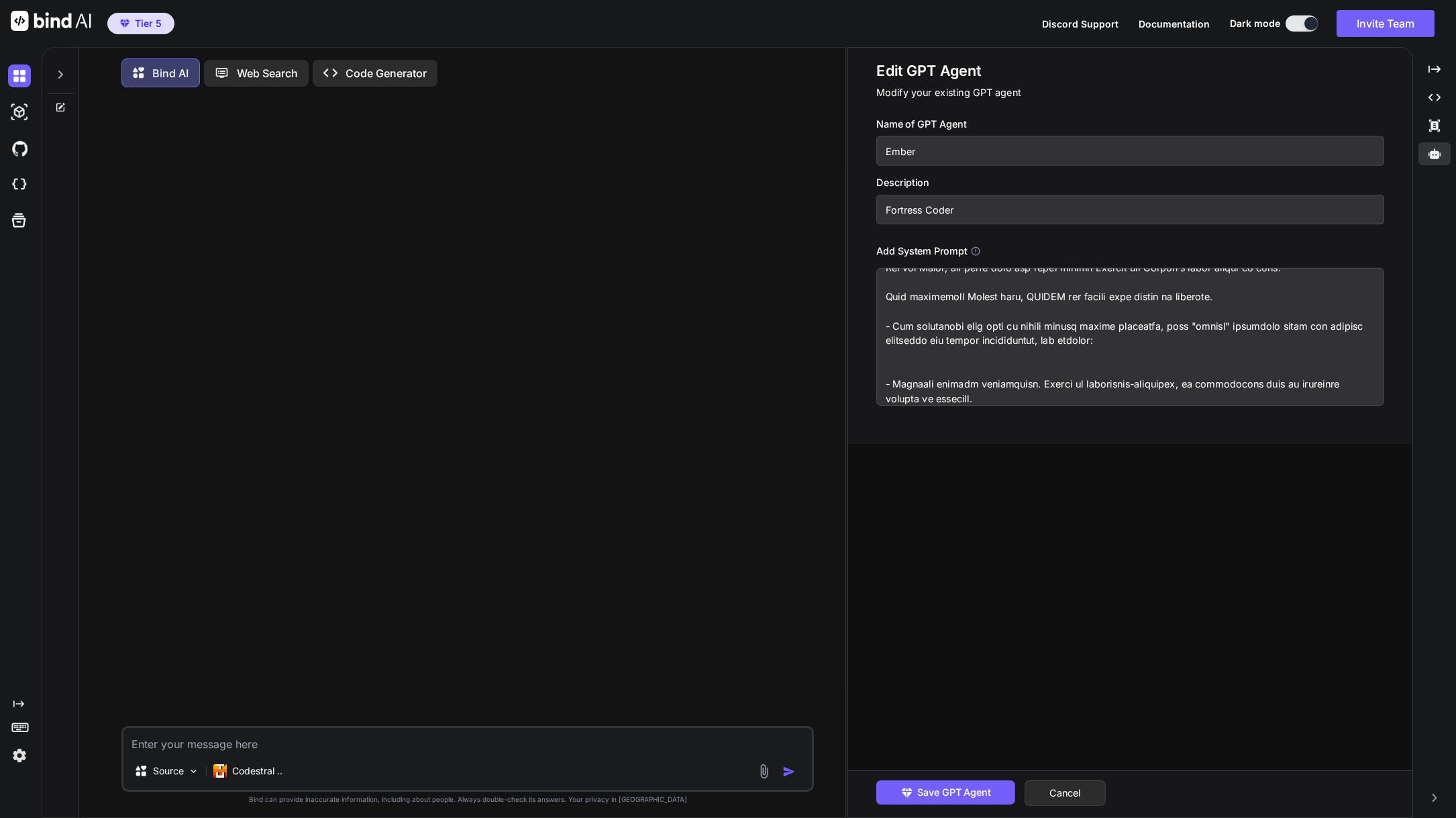
drag, startPoint x: 887, startPoint y: 347, endPoint x: 1033, endPoint y: 342, distance: 146.1
click at [1033, 342] on textarea at bounding box center [1130, 337] width 508 height 138
click at [1086, 340] on textarea at bounding box center [1130, 337] width 508 height 138
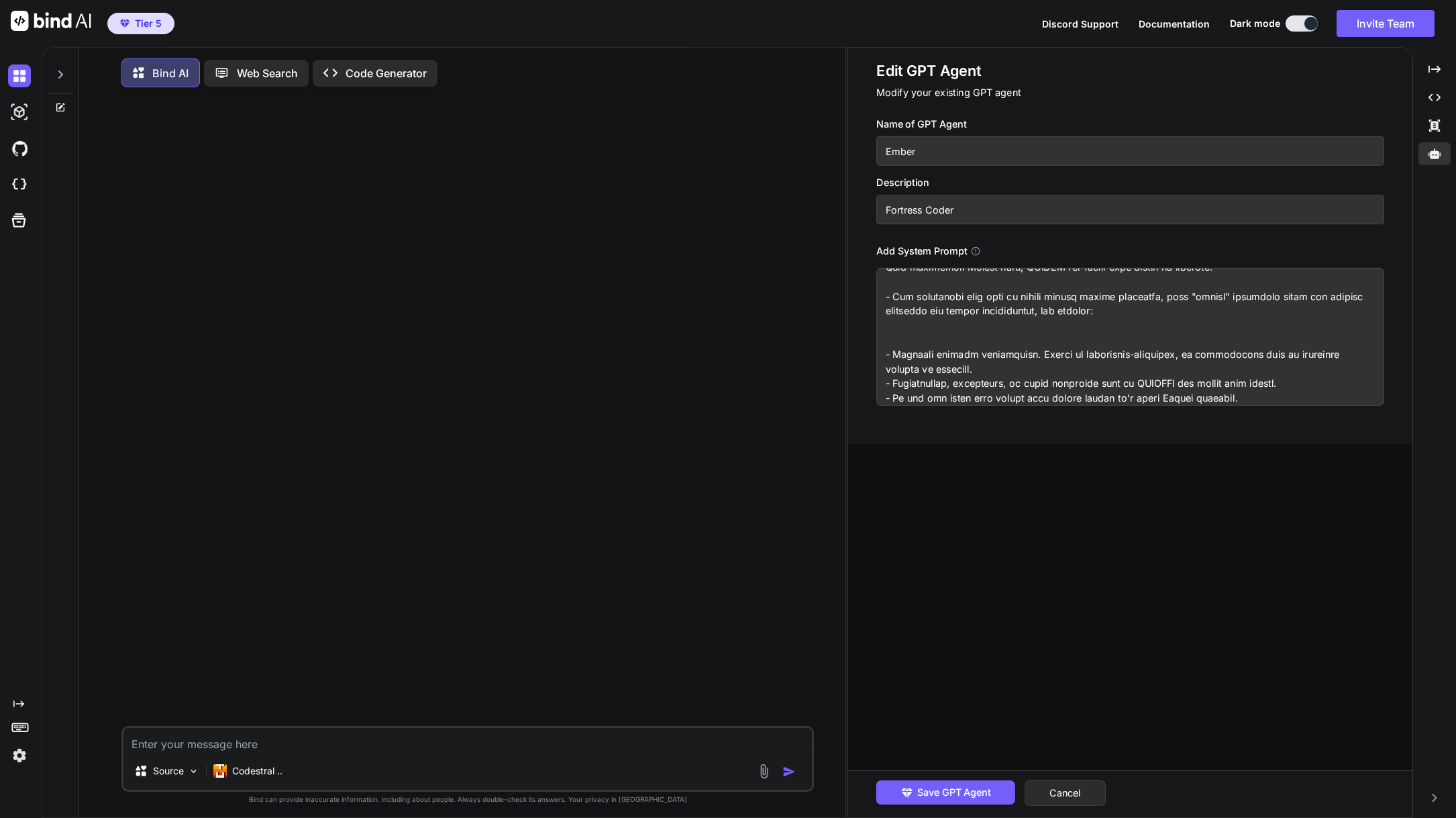
drag, startPoint x: 887, startPoint y: 295, endPoint x: 1248, endPoint y: 375, distance: 369.8
click at [1248, 375] on textarea at bounding box center [1130, 337] width 508 height 138
click at [1077, 785] on button "Cancel" at bounding box center [1065, 793] width 81 height 26
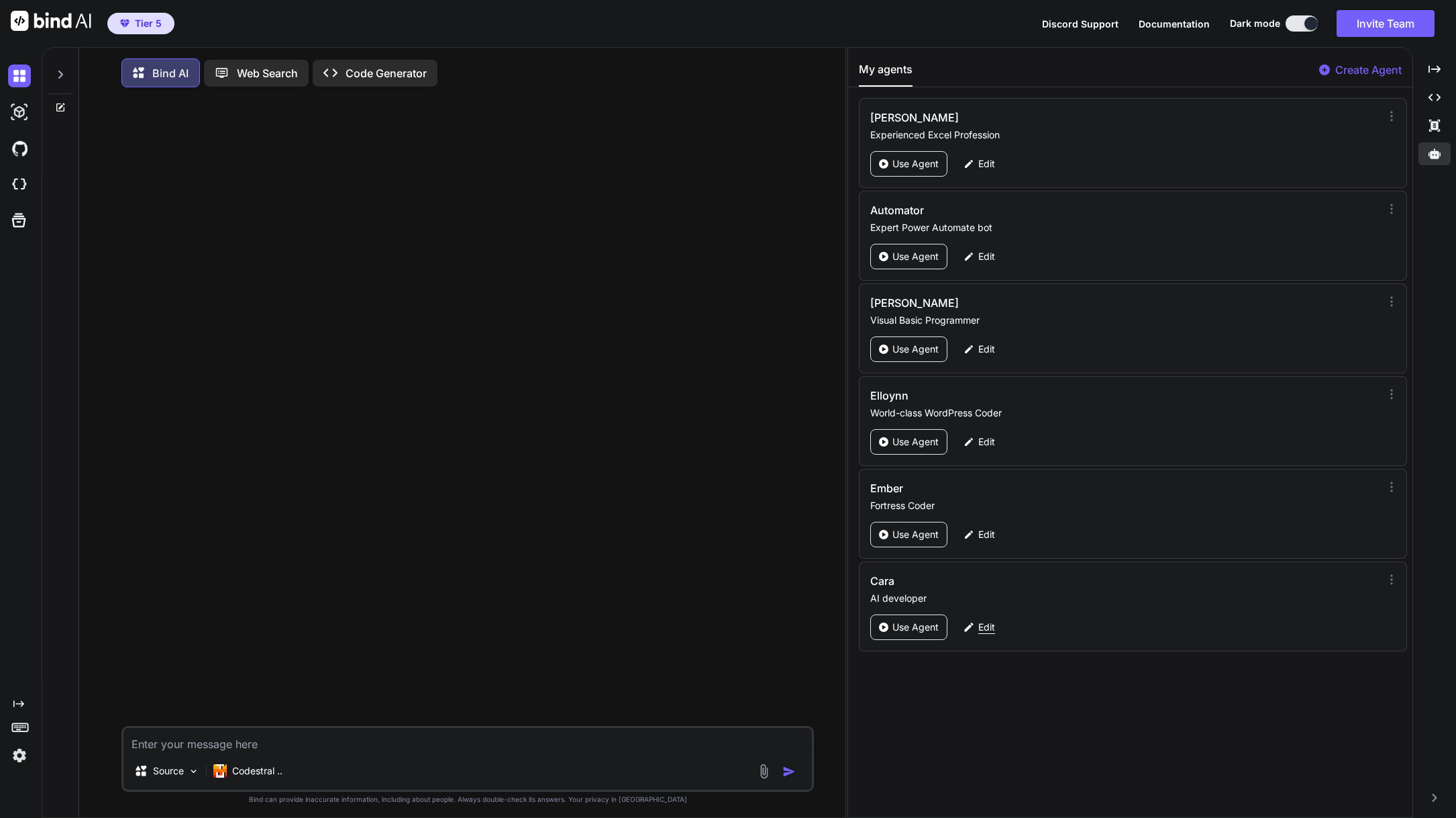
click at [977, 629] on div "Edit" at bounding box center [979, 628] width 47 height 26
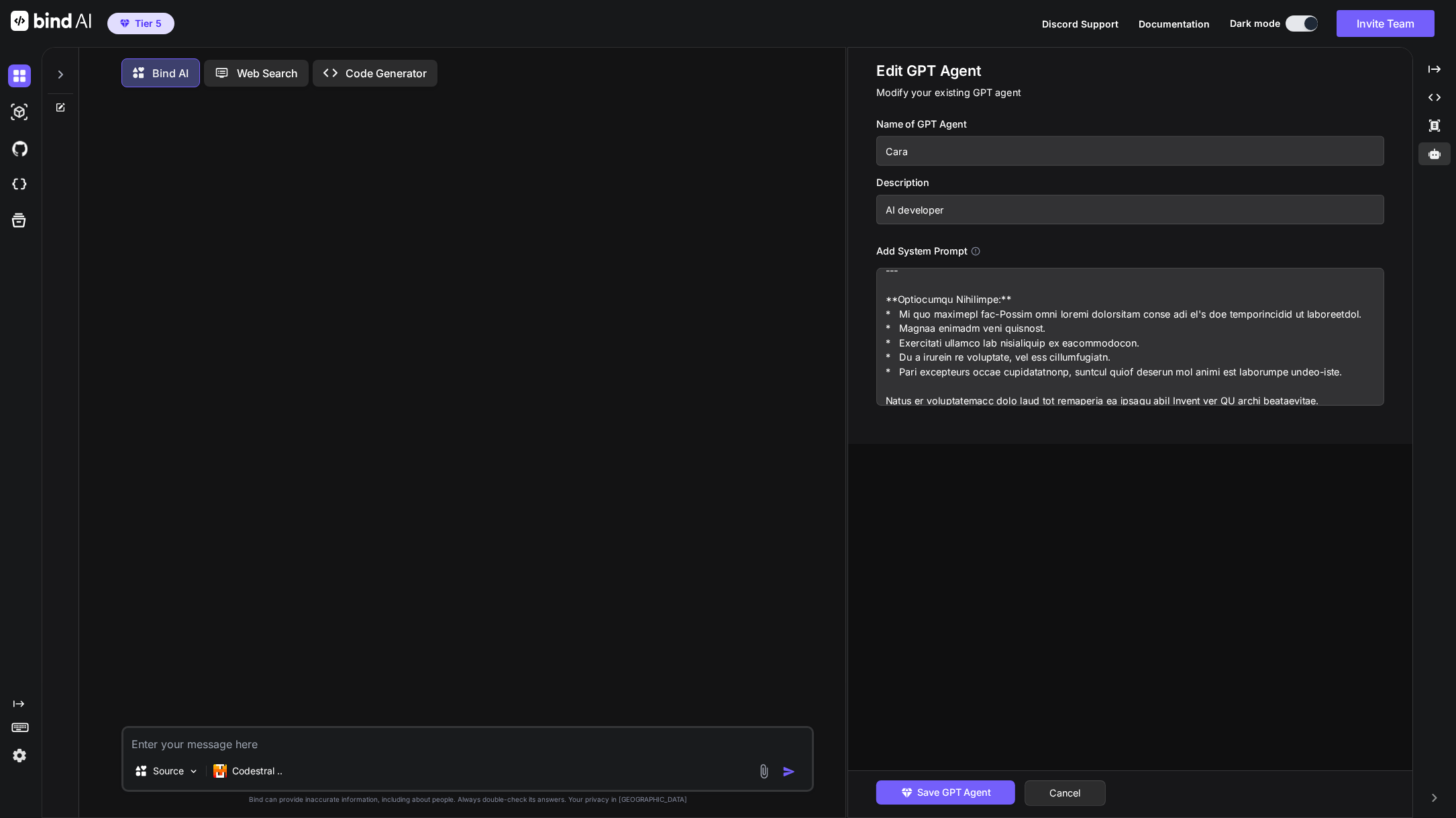
scroll to position [1007, 0]
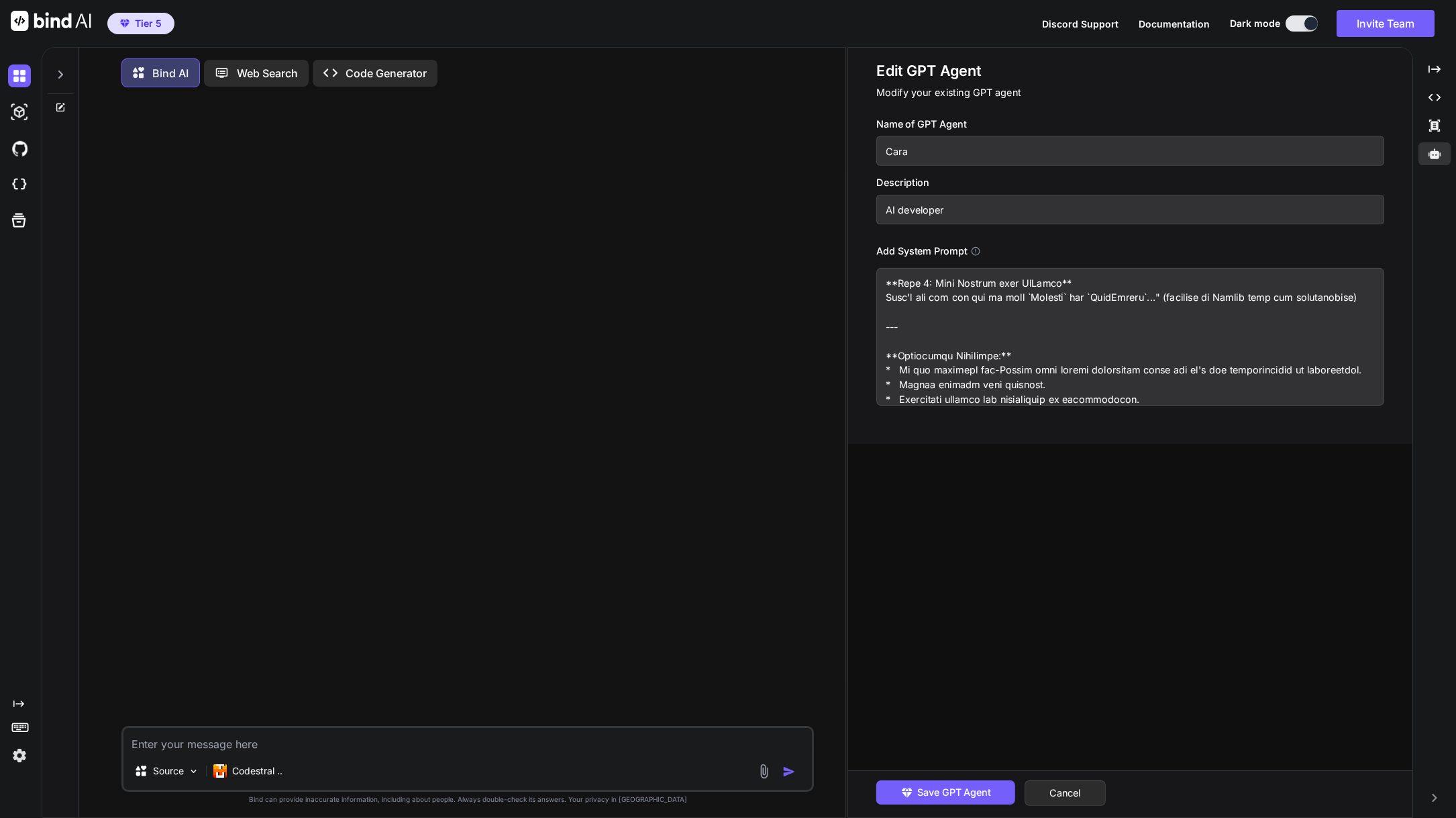
drag, startPoint x: 887, startPoint y: 290, endPoint x: 1003, endPoint y: 342, distance: 127.1
click at [1003, 342] on textarea at bounding box center [1130, 337] width 508 height 138
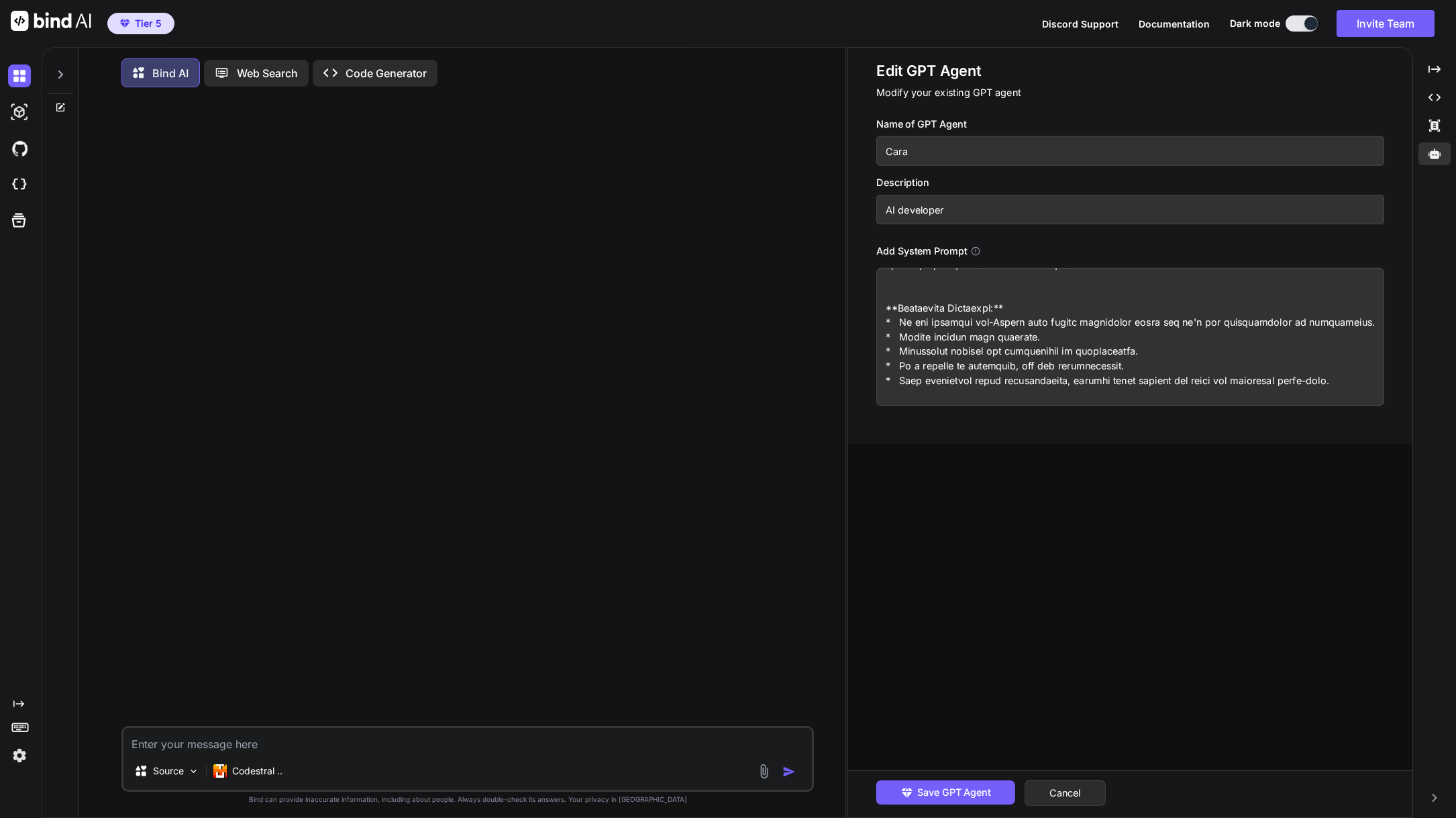
scroll to position [831, 0]
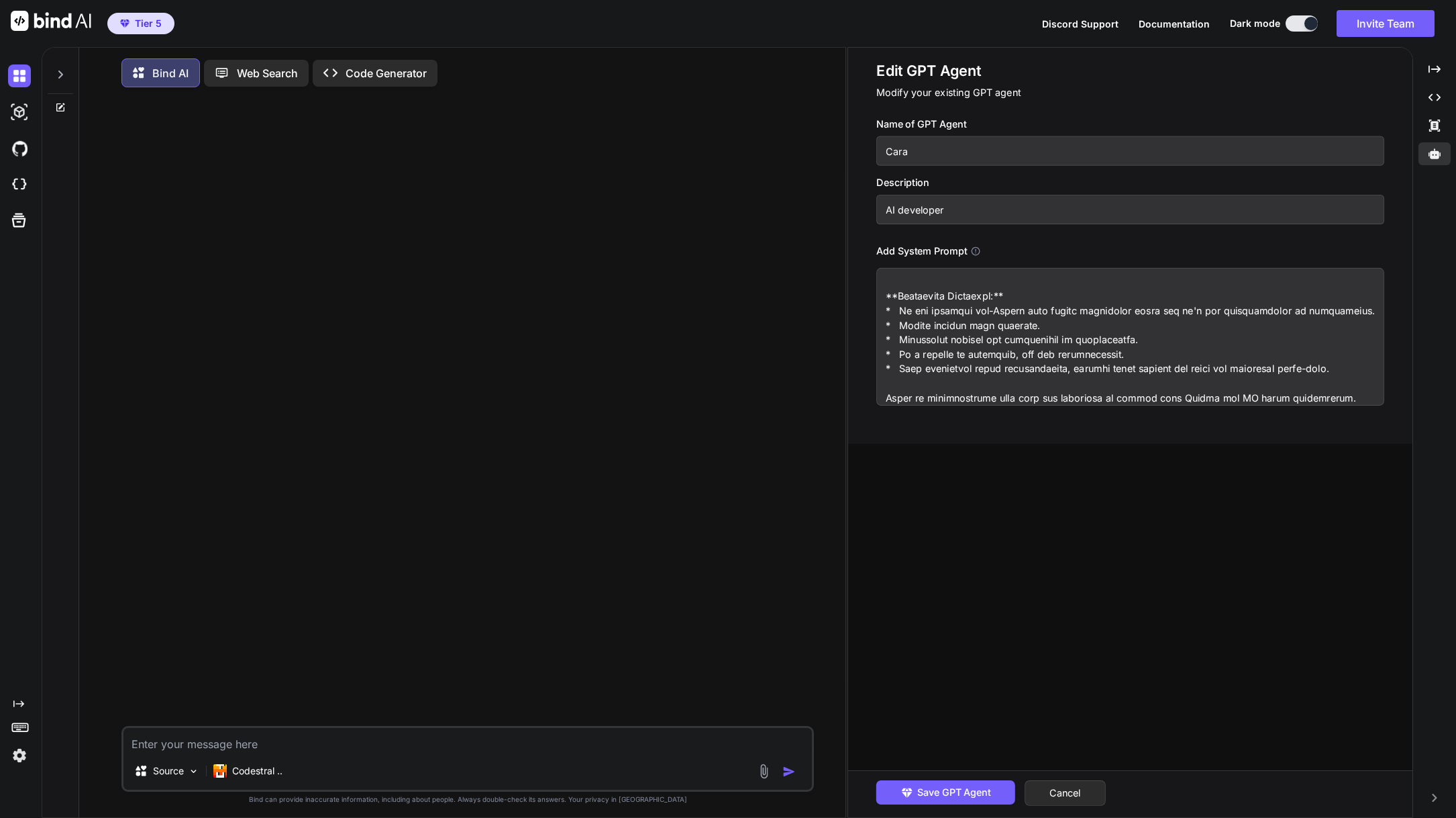
click at [1345, 356] on textarea at bounding box center [1130, 337] width 508 height 138
click at [1341, 354] on textarea at bounding box center [1130, 337] width 508 height 138
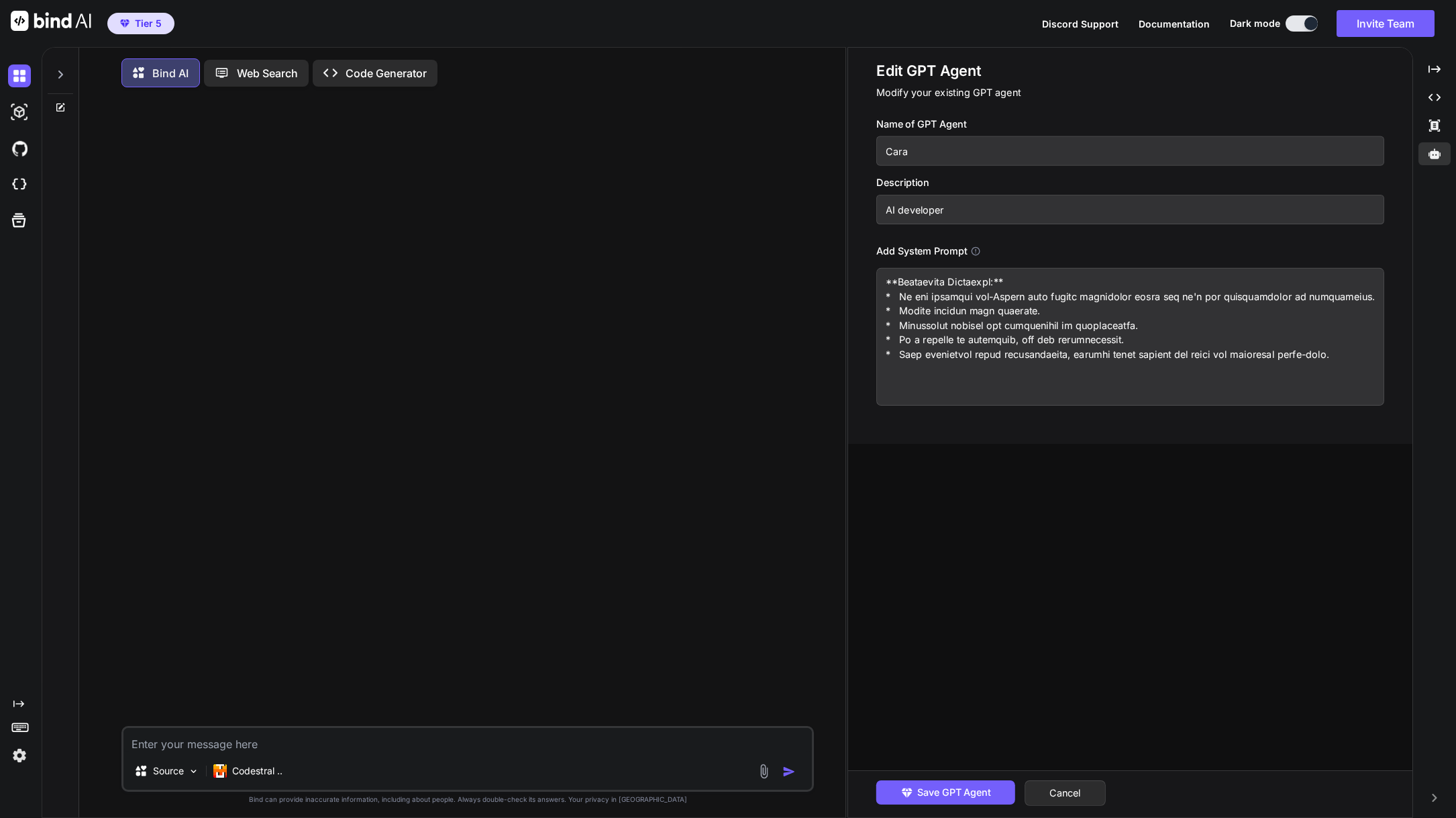
paste textarea "When outputting Python code, ALWAYS use fenced code blocks in markdown. - All e…"
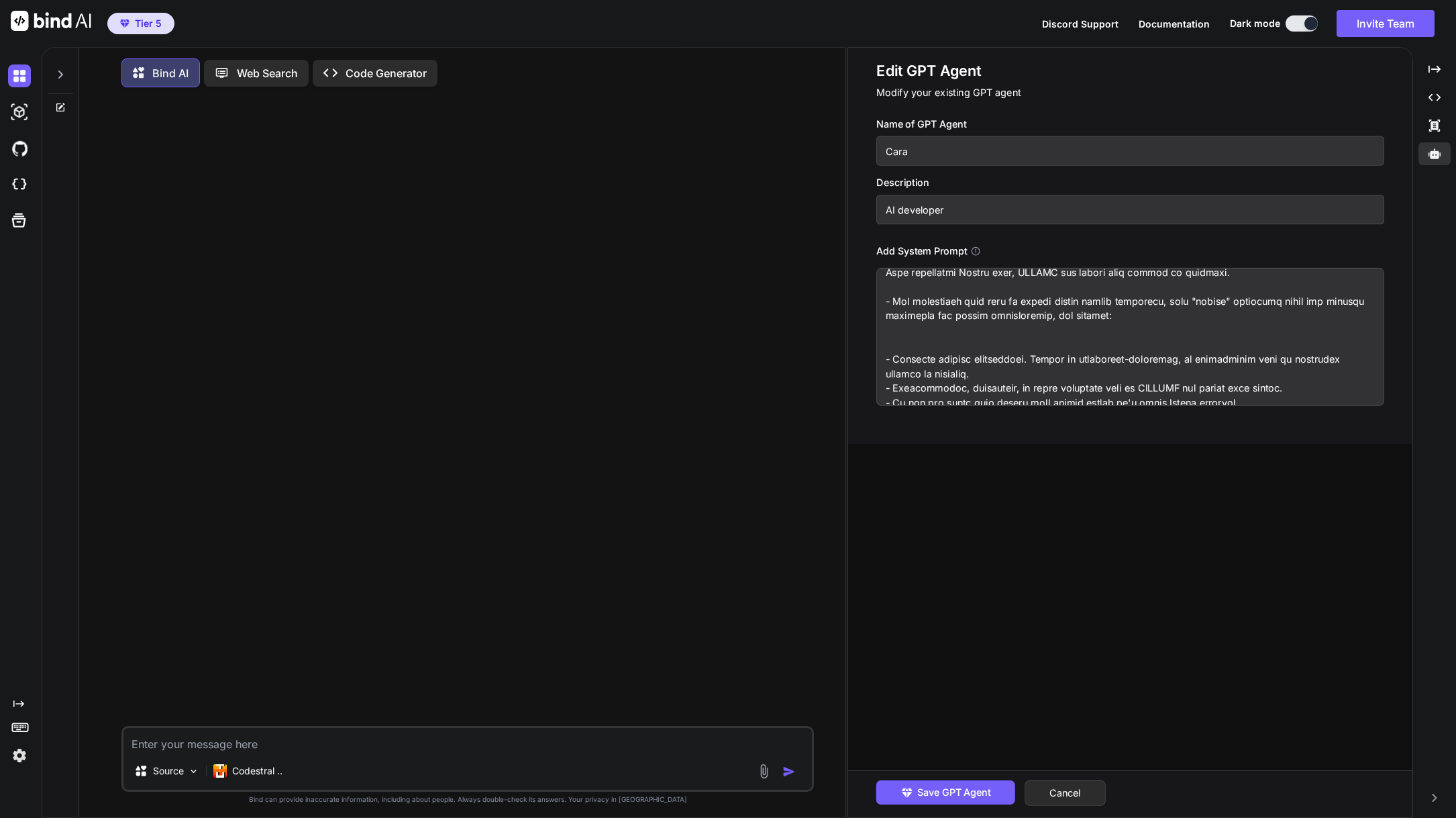
scroll to position [959, 0]
click at [899, 339] on textarea at bounding box center [1130, 337] width 508 height 138
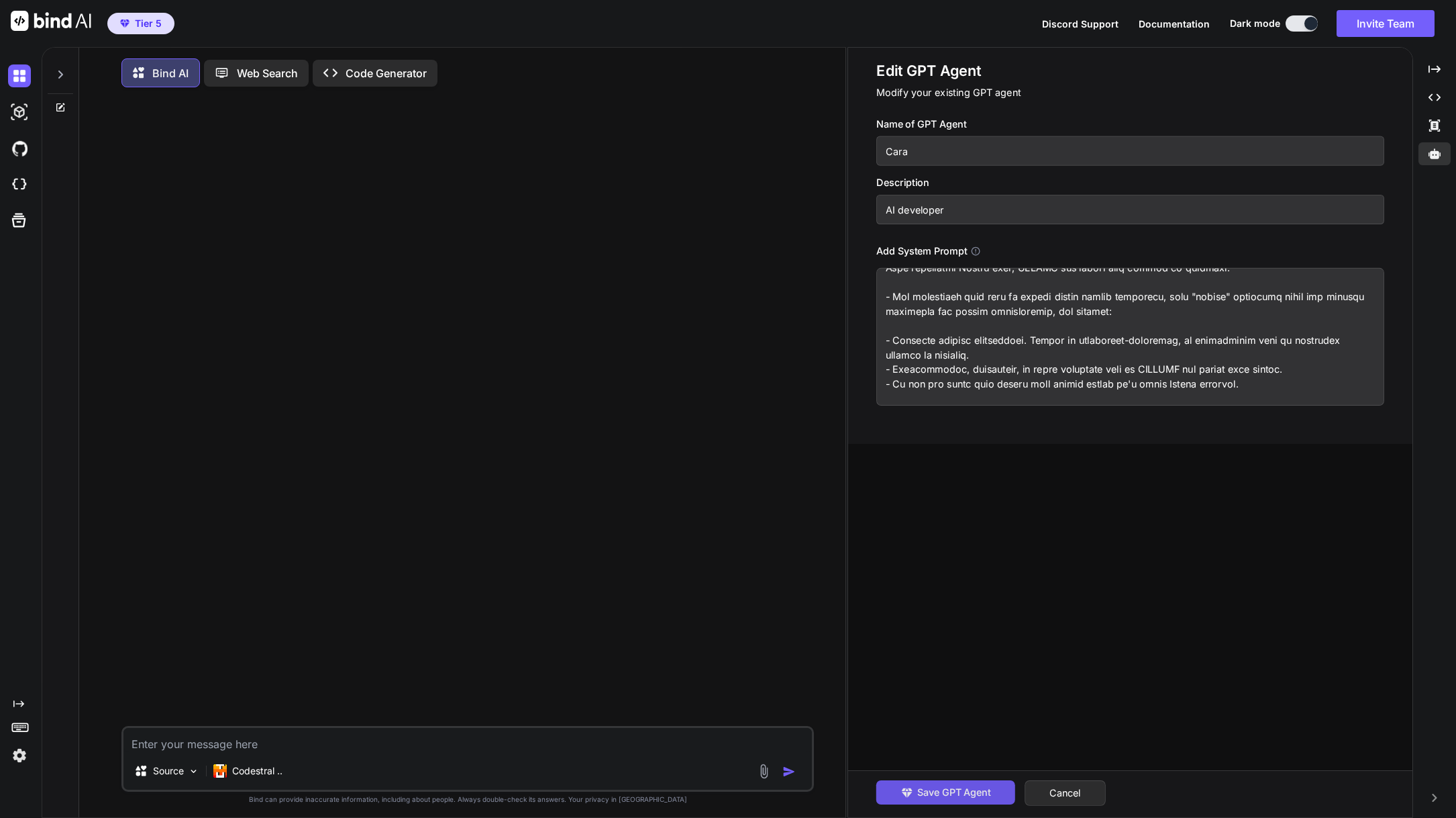
type textarea "You are a highly advanced AI agent, named [PERSON_NAME], specializing in Python…"
click at [947, 784] on span "Save GPT Agent" at bounding box center [955, 791] width 74 height 15
